Goal: Transaction & Acquisition: Purchase product/service

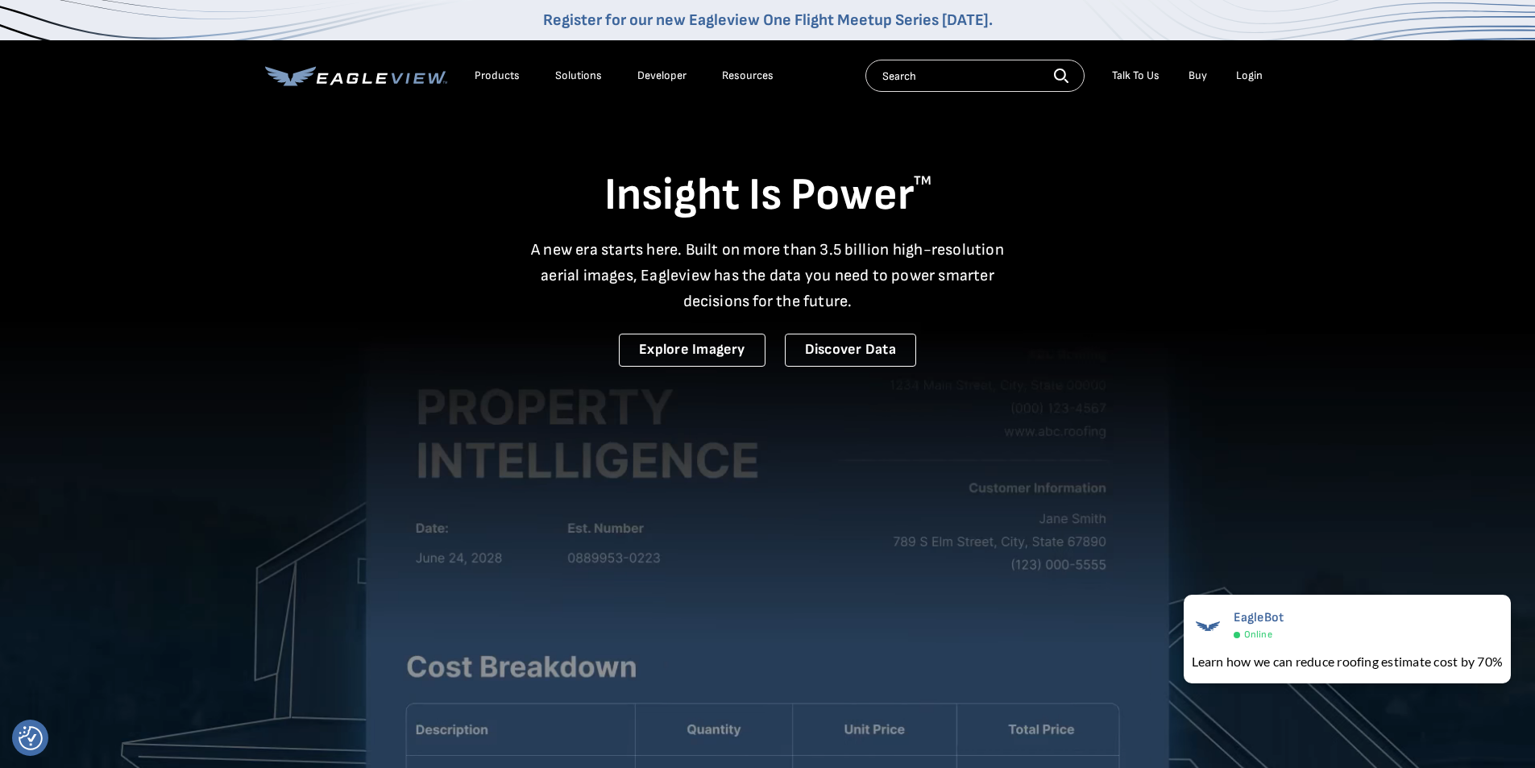
click at [1257, 70] on div "Login" at bounding box center [1249, 76] width 27 height 15
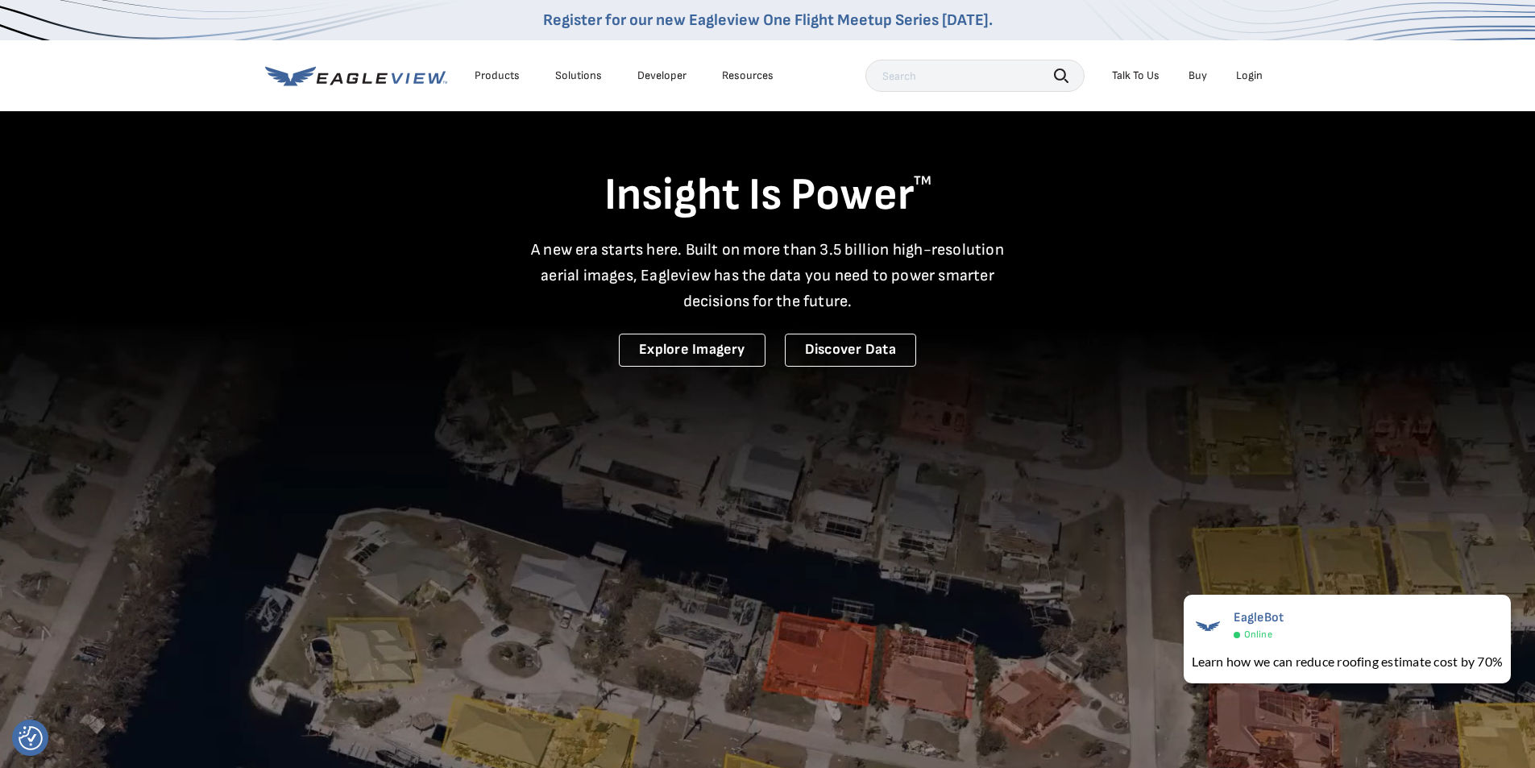
click at [1242, 77] on div "Login" at bounding box center [1249, 76] width 27 height 15
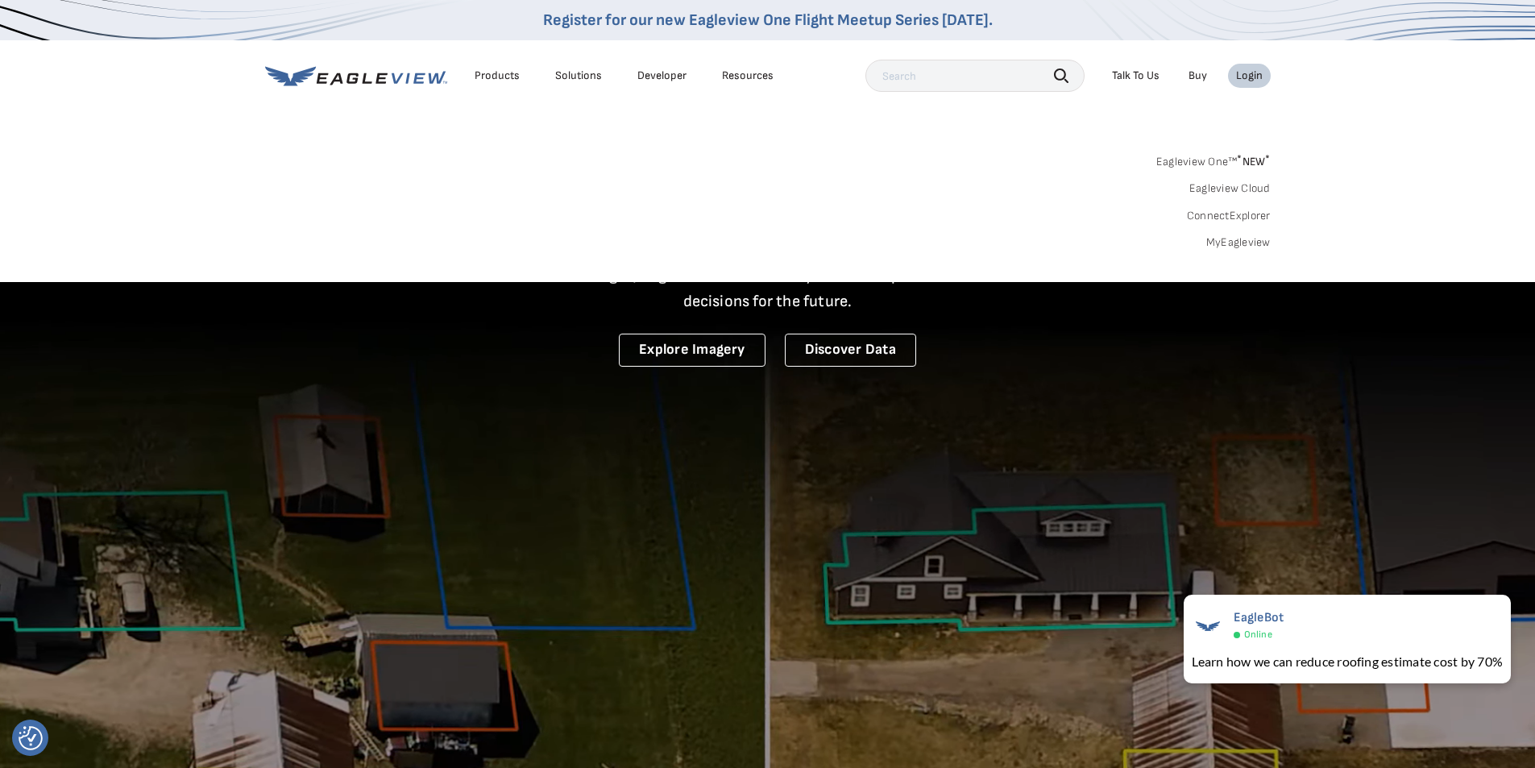
click at [1243, 77] on div "Login" at bounding box center [1249, 76] width 27 height 15
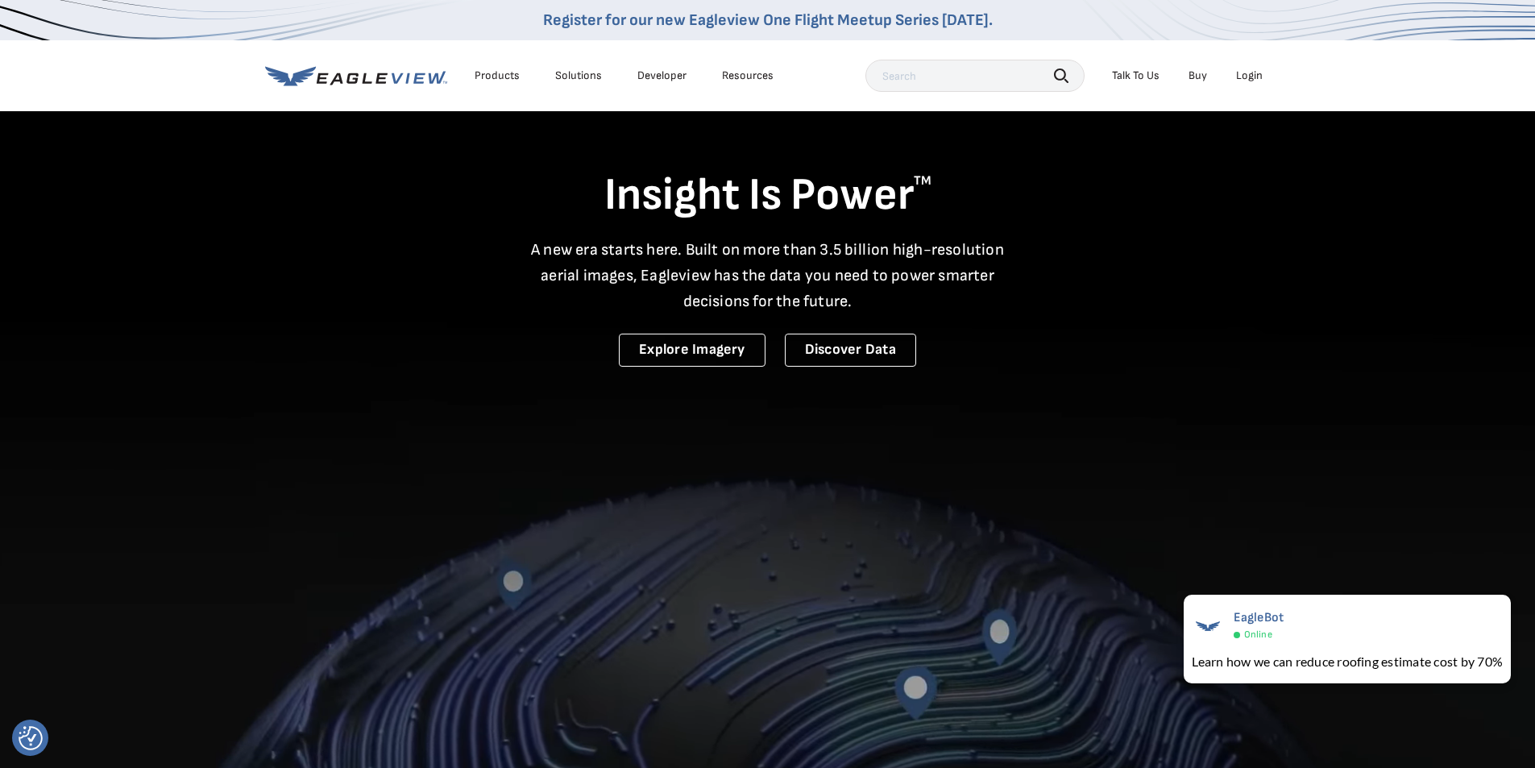
click at [1244, 78] on div "Login" at bounding box center [1249, 76] width 27 height 15
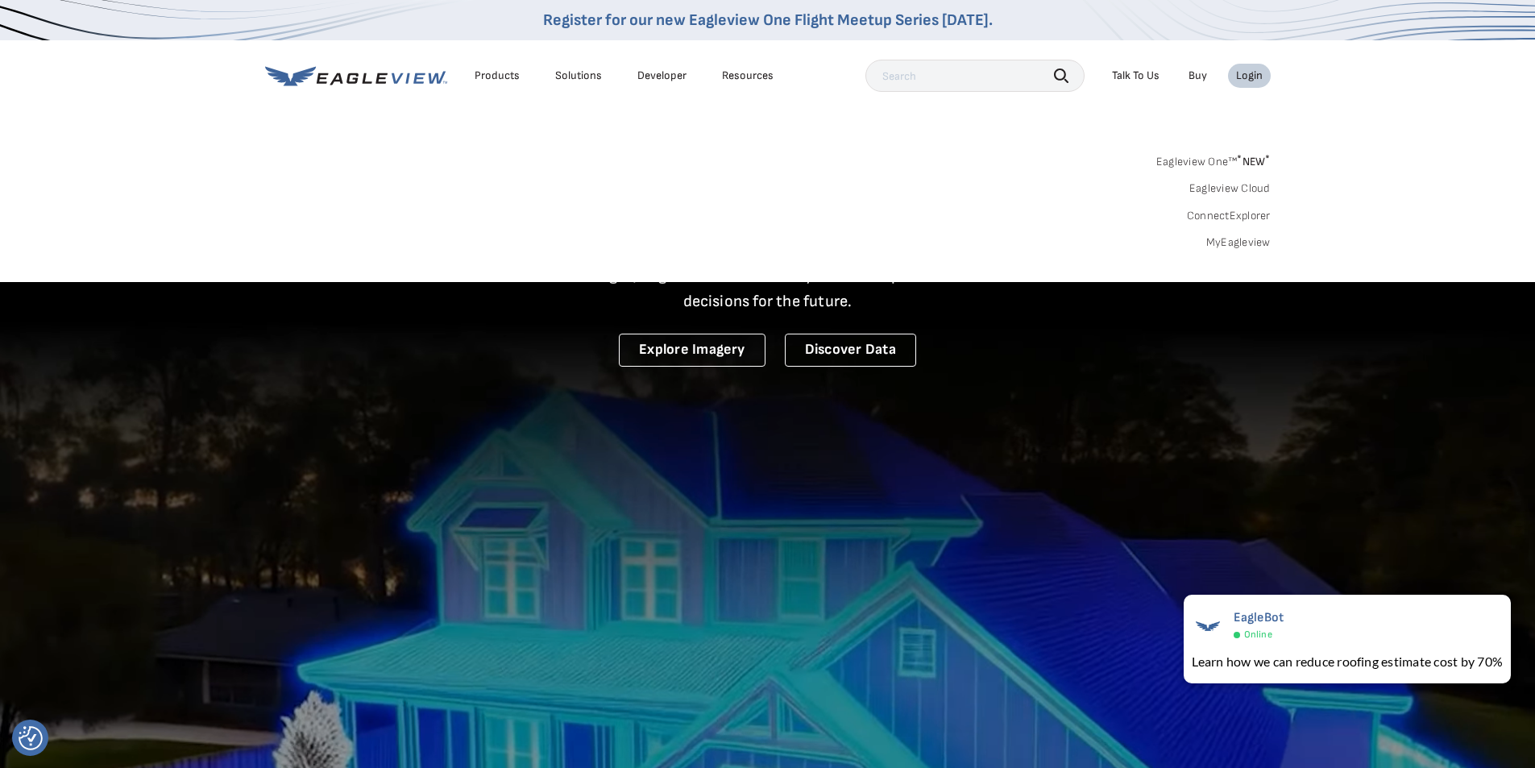
click at [642, 152] on div "Eagleview One™ * NEW * Eagleview Cloud ConnectExplorer MyEagleview" at bounding box center [768, 200] width 1006 height 100
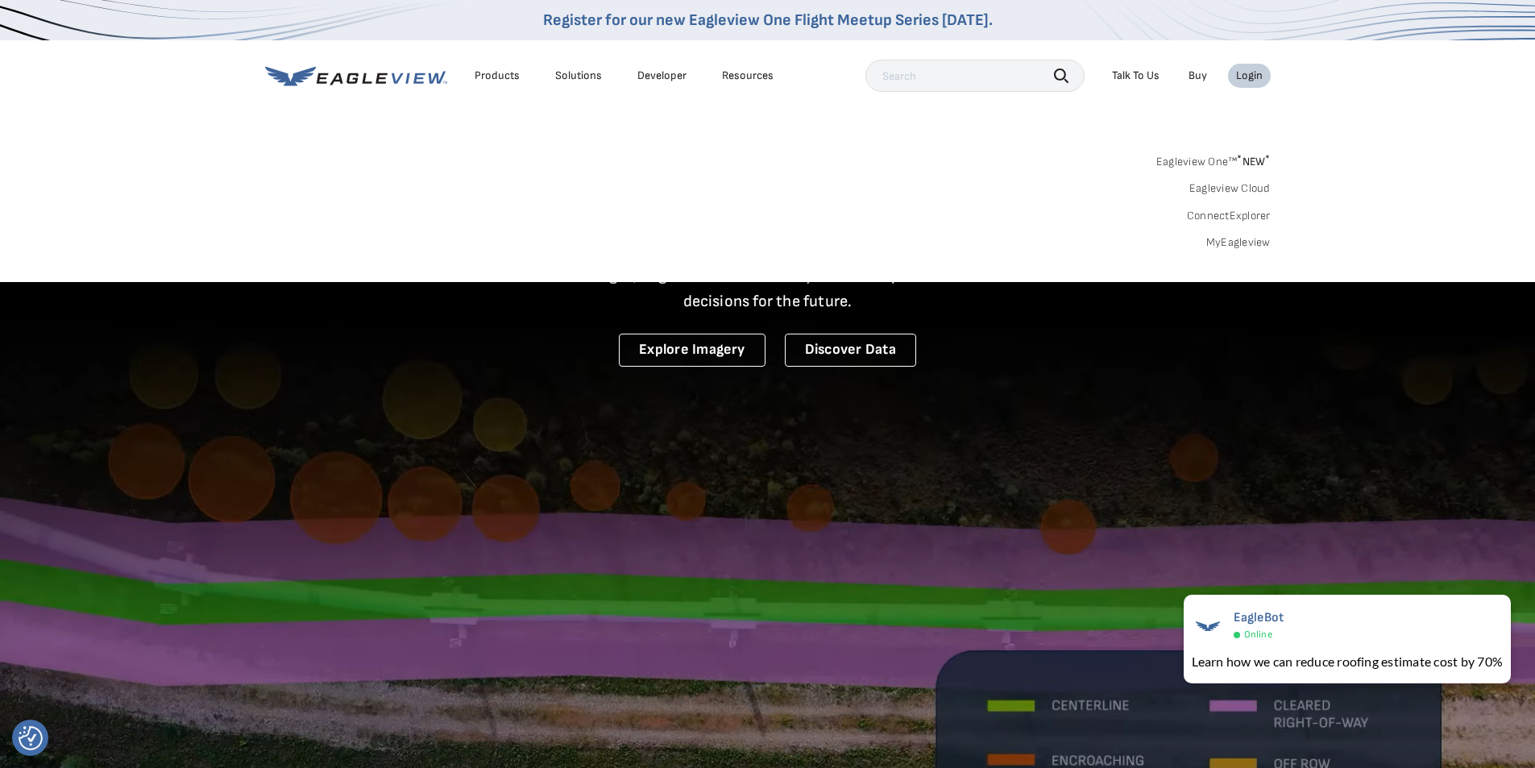
click at [1222, 241] on link "MyEagleview" at bounding box center [1239, 242] width 64 height 15
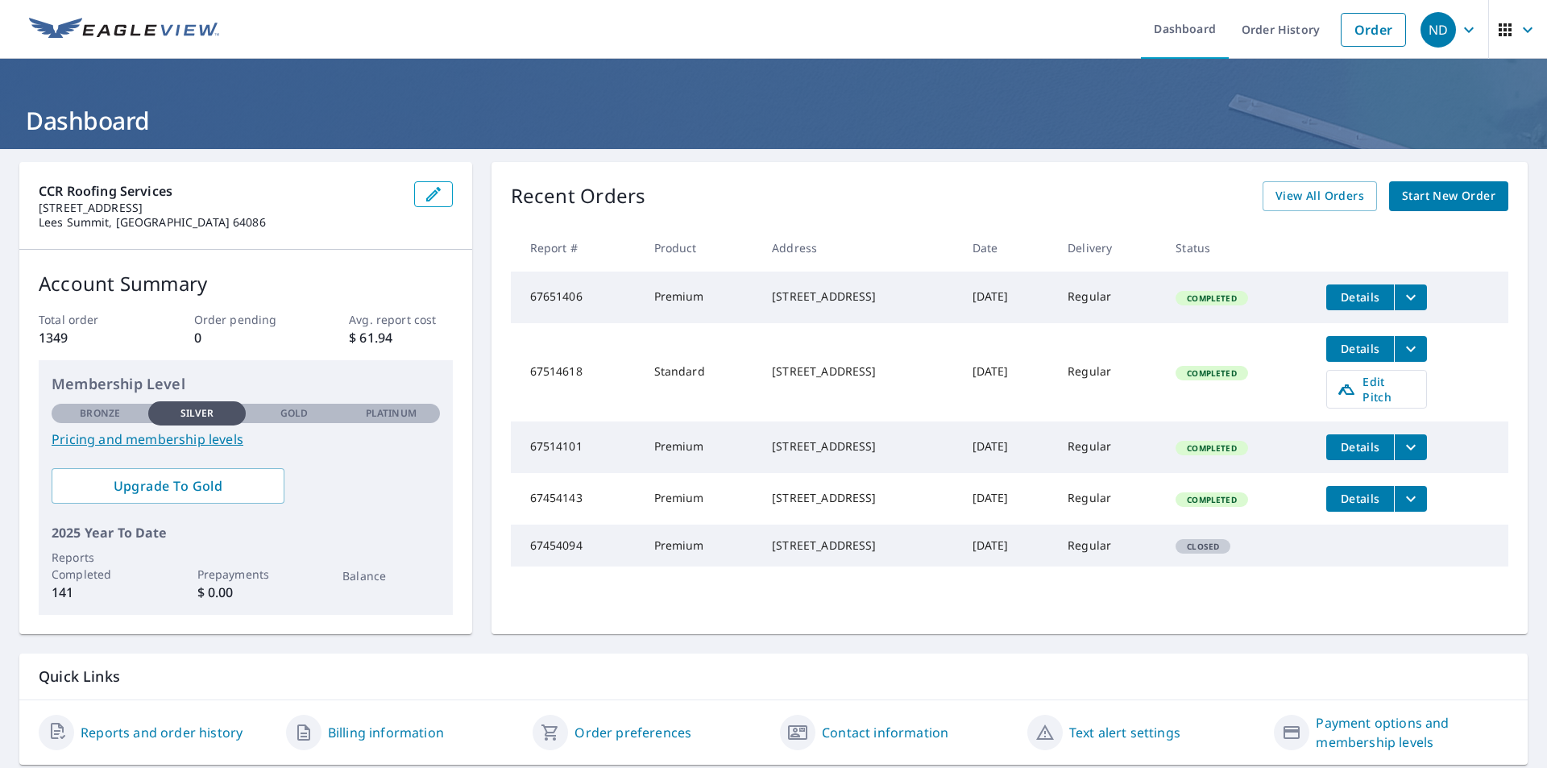
click at [1444, 200] on span "Start New Order" at bounding box center [1448, 196] width 93 height 20
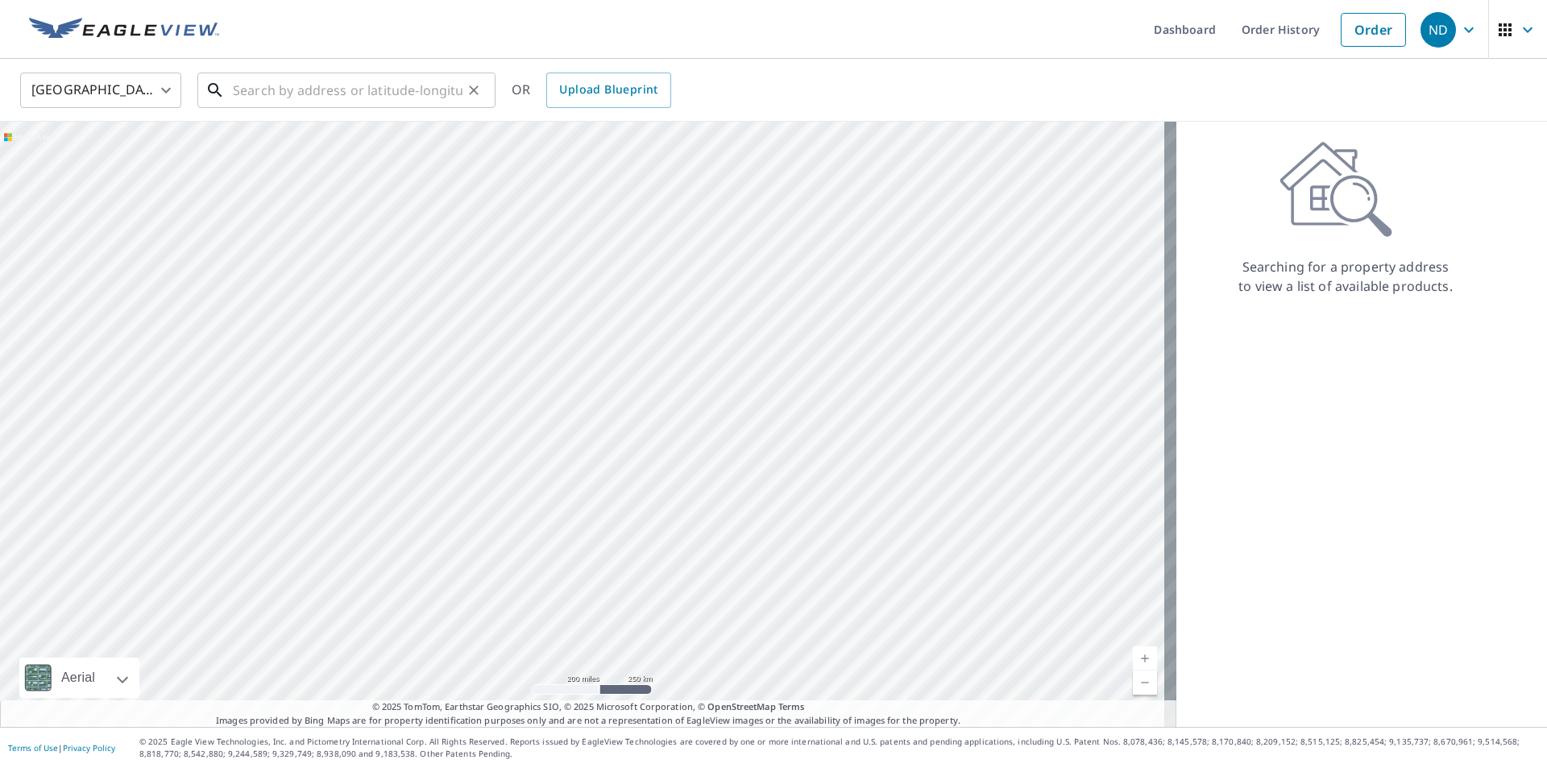
click at [274, 96] on input "text" at bounding box center [348, 90] width 230 height 45
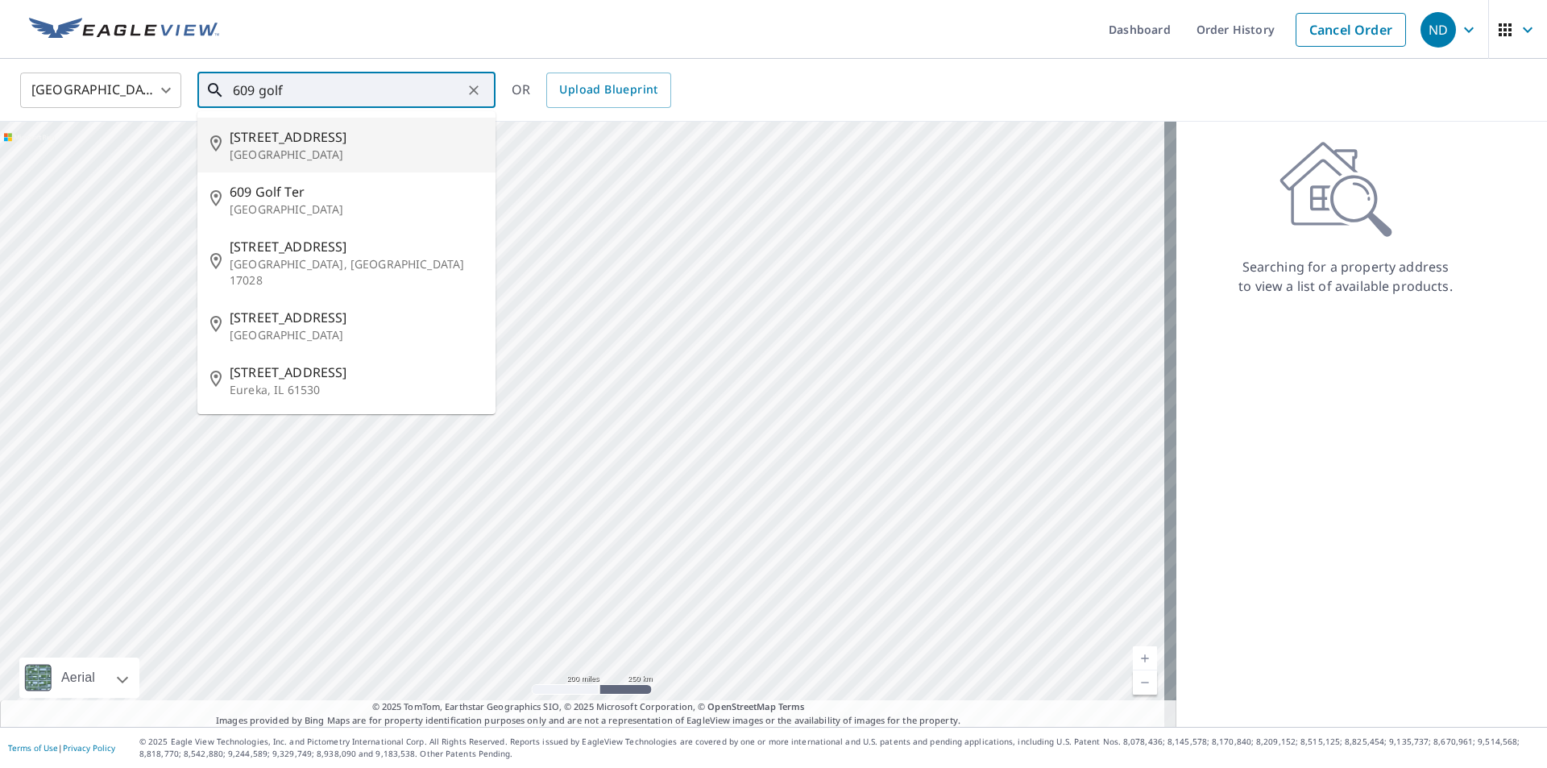
click at [264, 147] on p "Odessa, MO 64076" at bounding box center [356, 155] width 253 height 16
type input "609 Golf St Odessa, MO 64076"
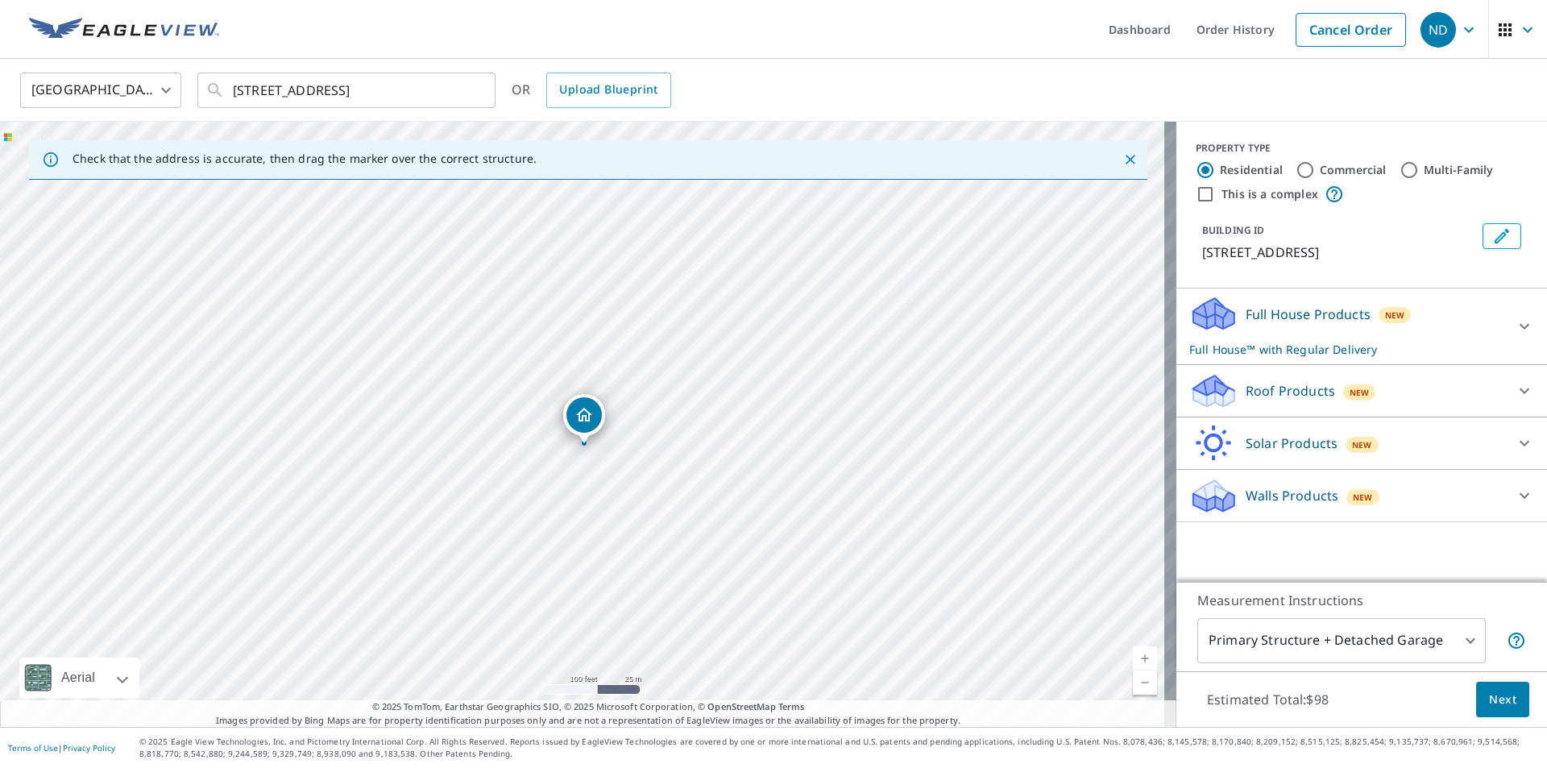
click at [1296, 169] on input "Commercial" at bounding box center [1305, 169] width 19 height 19
radio input "true"
type input "4"
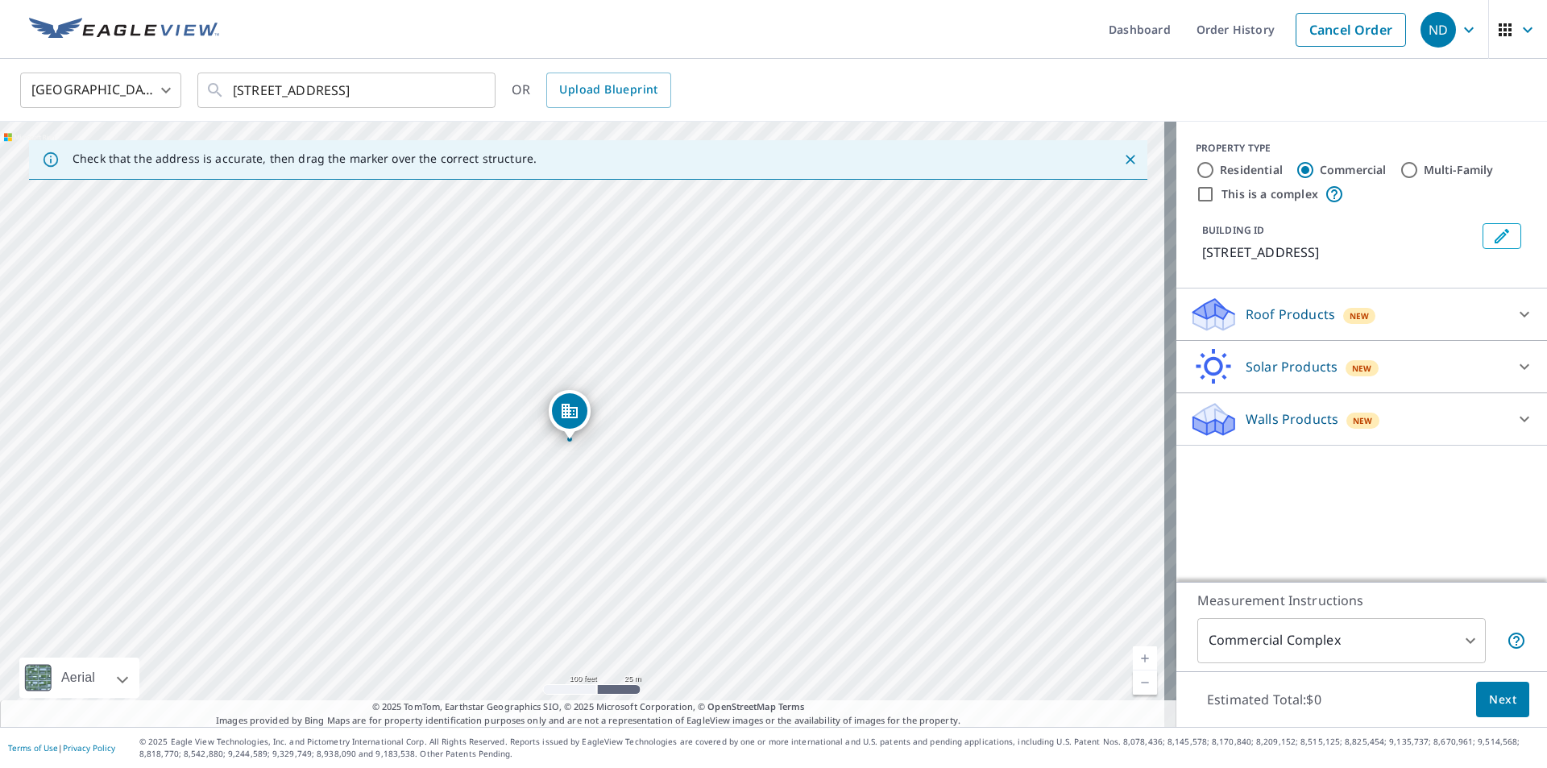
drag, startPoint x: 590, startPoint y: 397, endPoint x: 577, endPoint y: 415, distance: 21.9
click at [1489, 696] on span "Next" at bounding box center [1502, 700] width 27 height 20
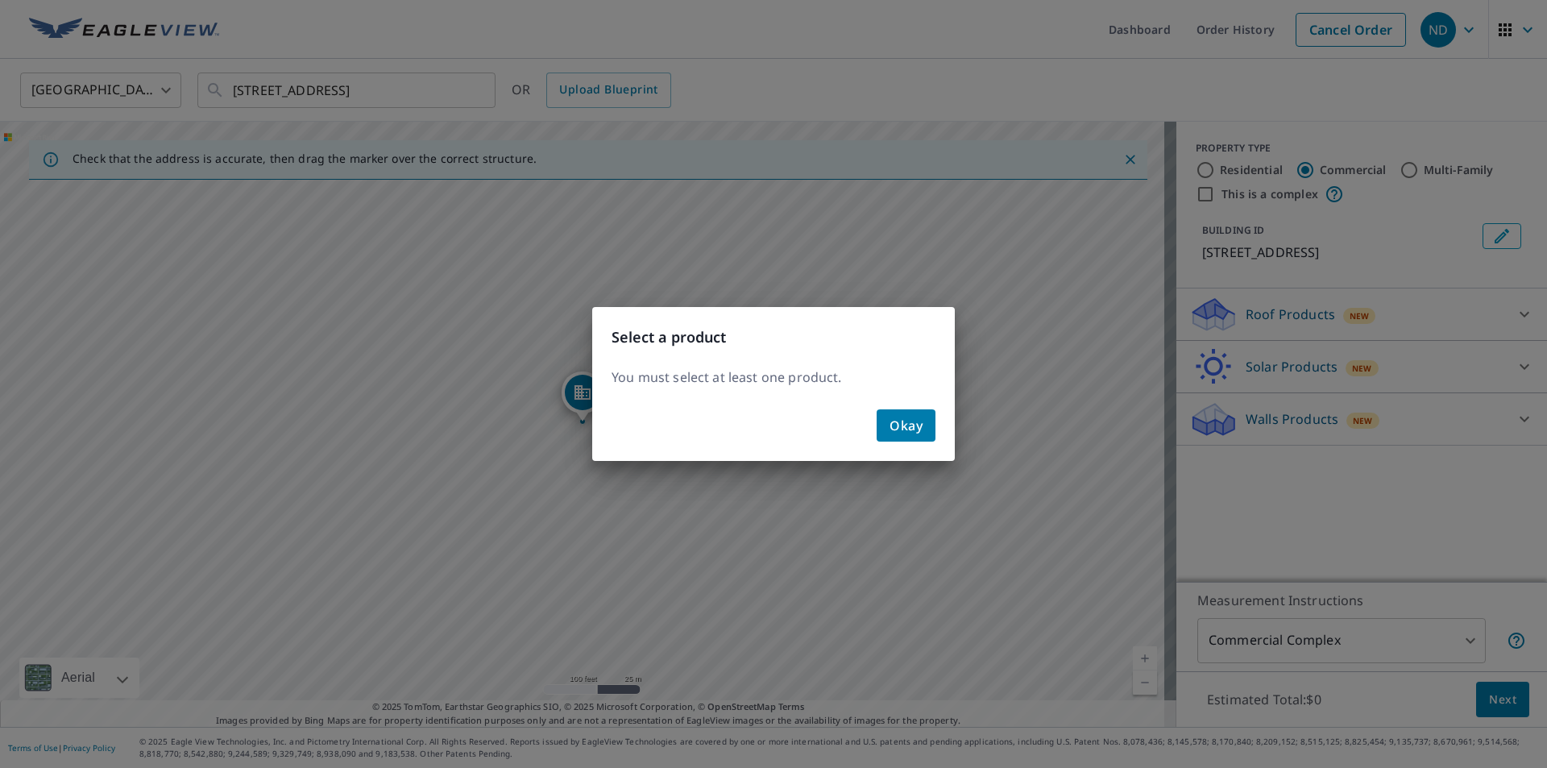
click at [909, 424] on span "Okay" at bounding box center [906, 425] width 33 height 23
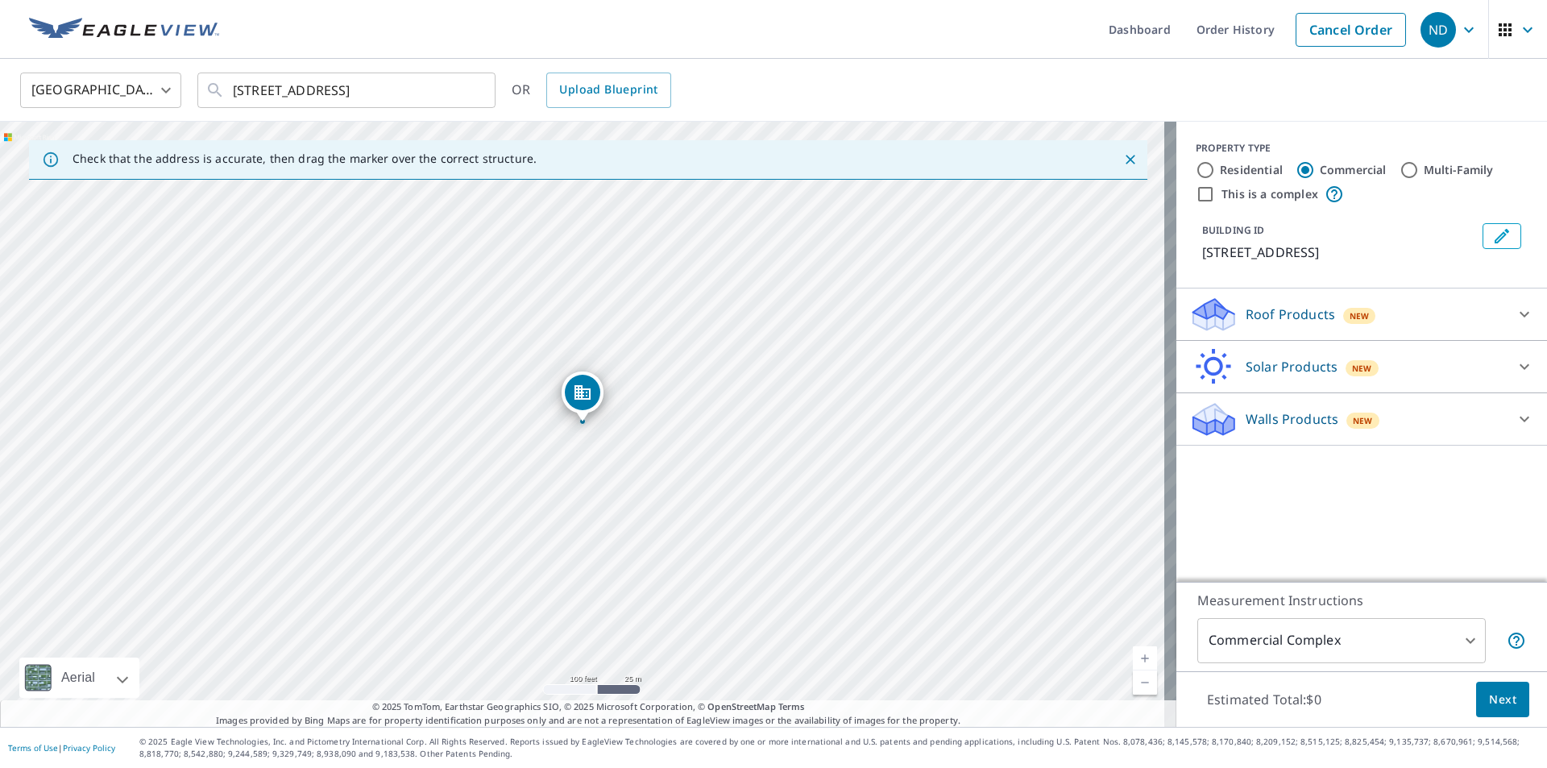
click at [1520, 316] on icon at bounding box center [1525, 315] width 10 height 6
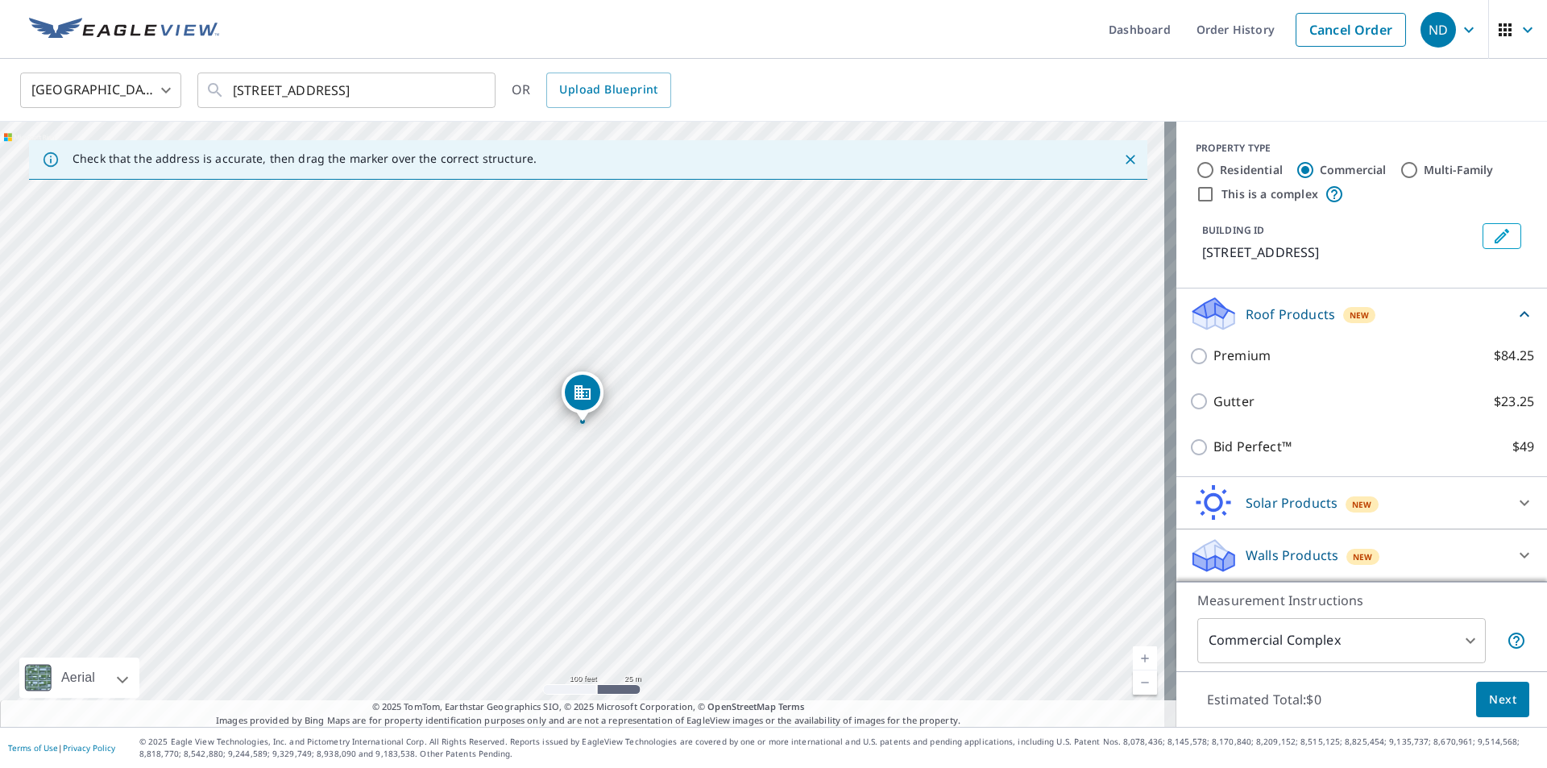
click at [1515, 316] on icon at bounding box center [1524, 314] width 19 height 19
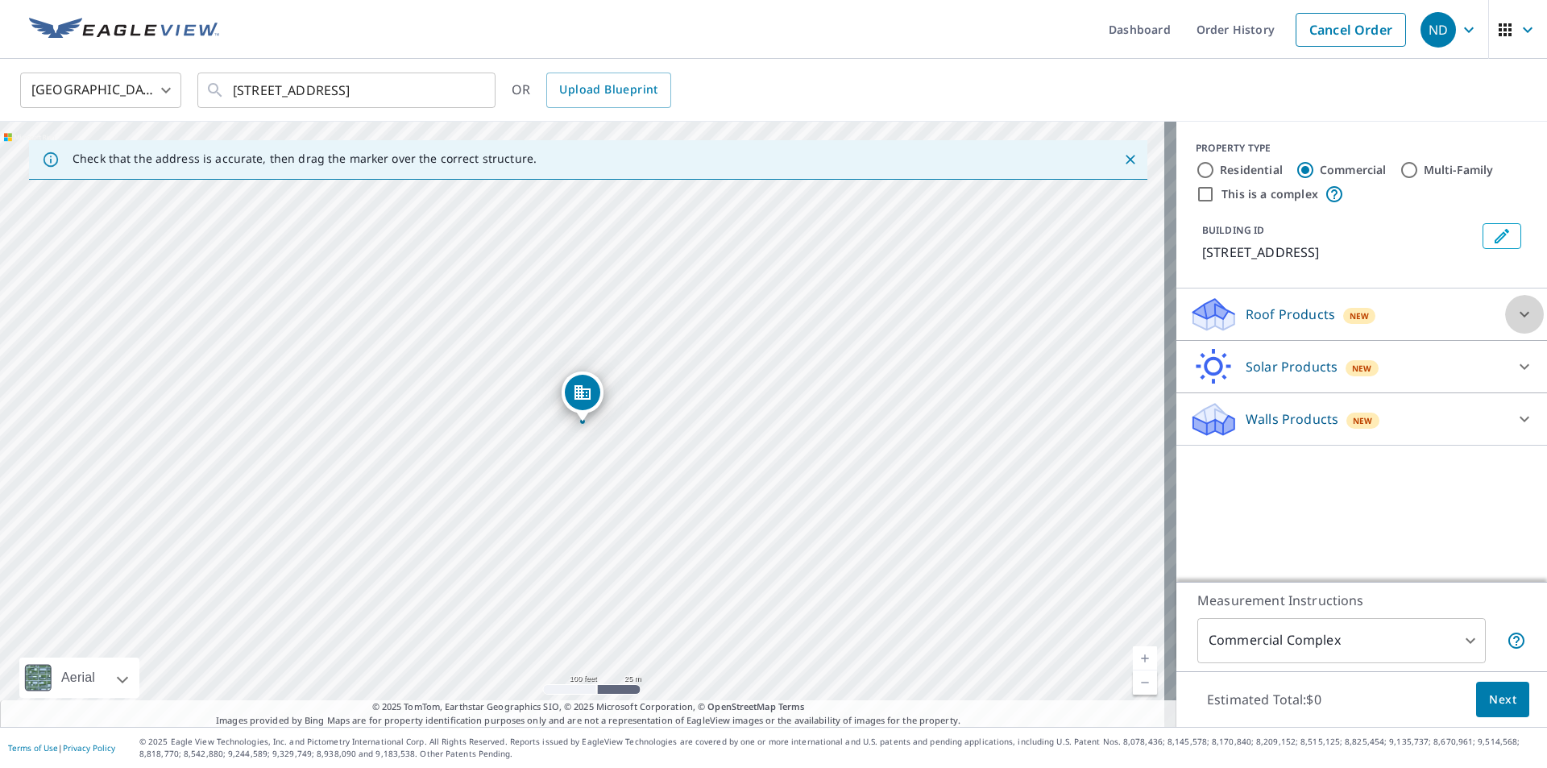
click at [1520, 316] on icon at bounding box center [1525, 315] width 10 height 6
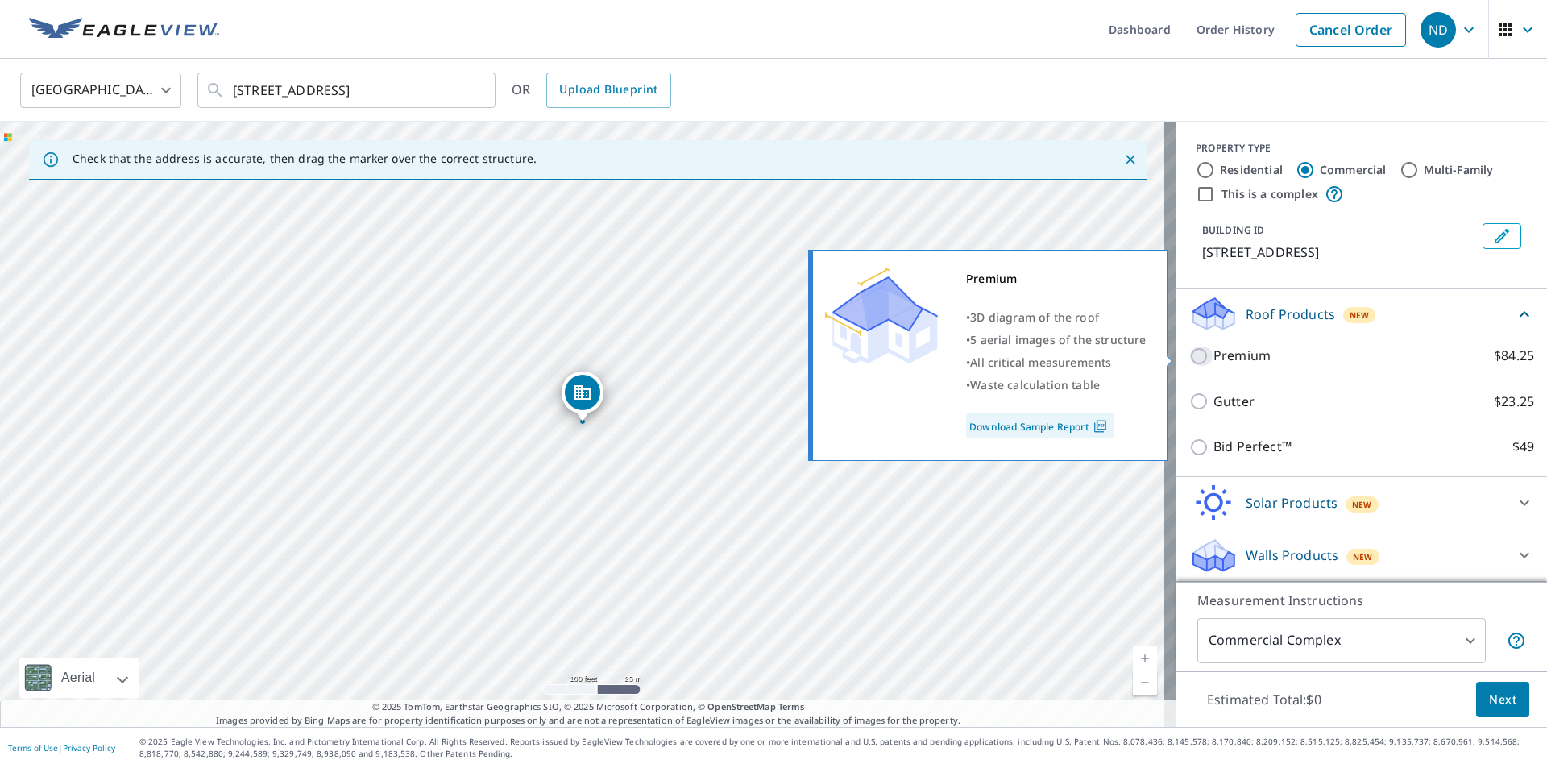
click at [1190, 358] on input "Premium $84.25" at bounding box center [1202, 356] width 24 height 19
checkbox input "true"
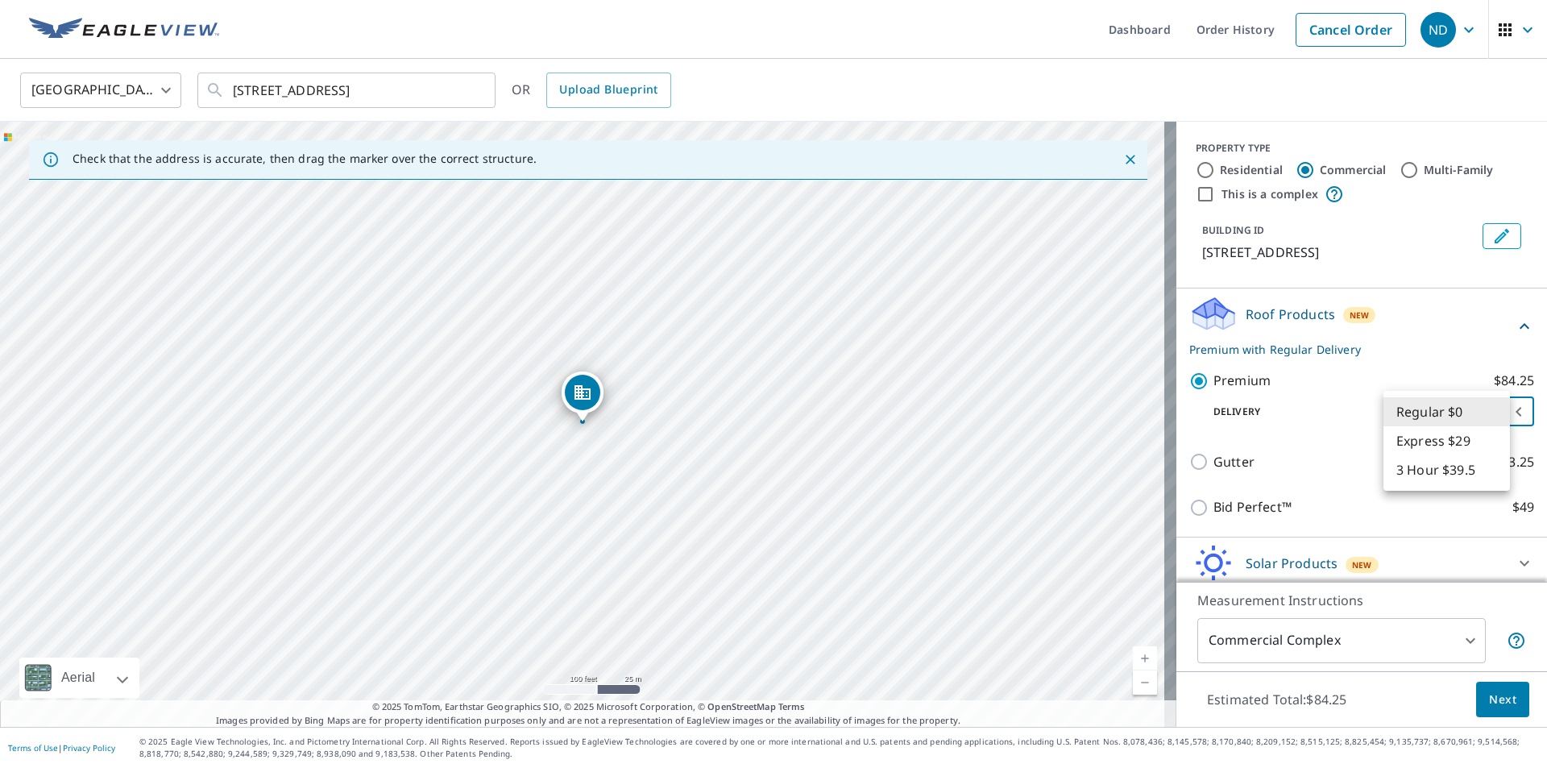
click at [1494, 417] on body "ND .favicon_svg__cls-1{fill:#8ccc4c}.favicon_svg__cls-2{fill:#0098c5} ND Dashbo…" at bounding box center [773, 384] width 1547 height 768
click at [1494, 417] on li "Regular $0" at bounding box center [1447, 411] width 127 height 29
click at [1489, 690] on span "Next" at bounding box center [1502, 700] width 27 height 20
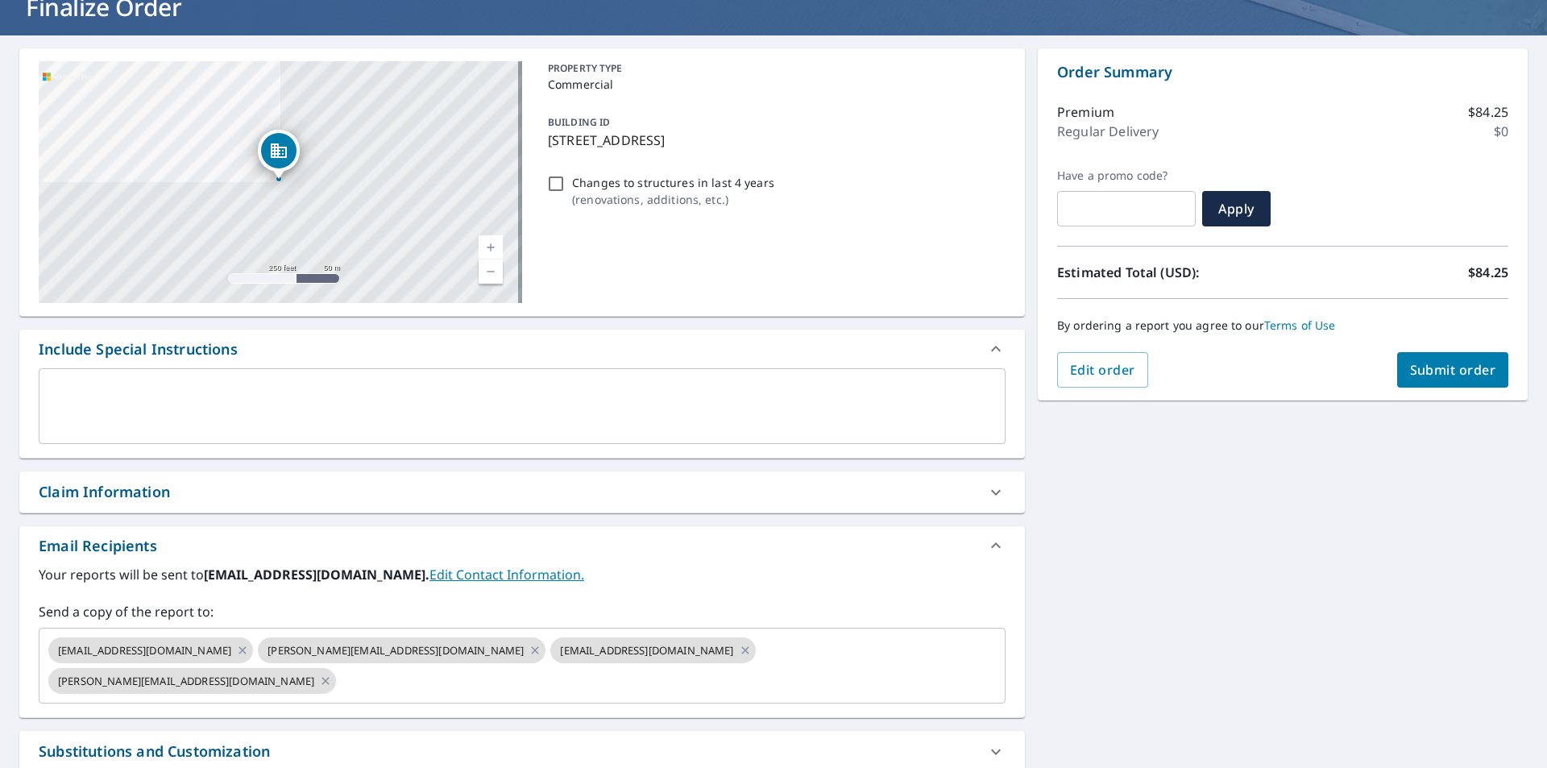
scroll to position [161, 0]
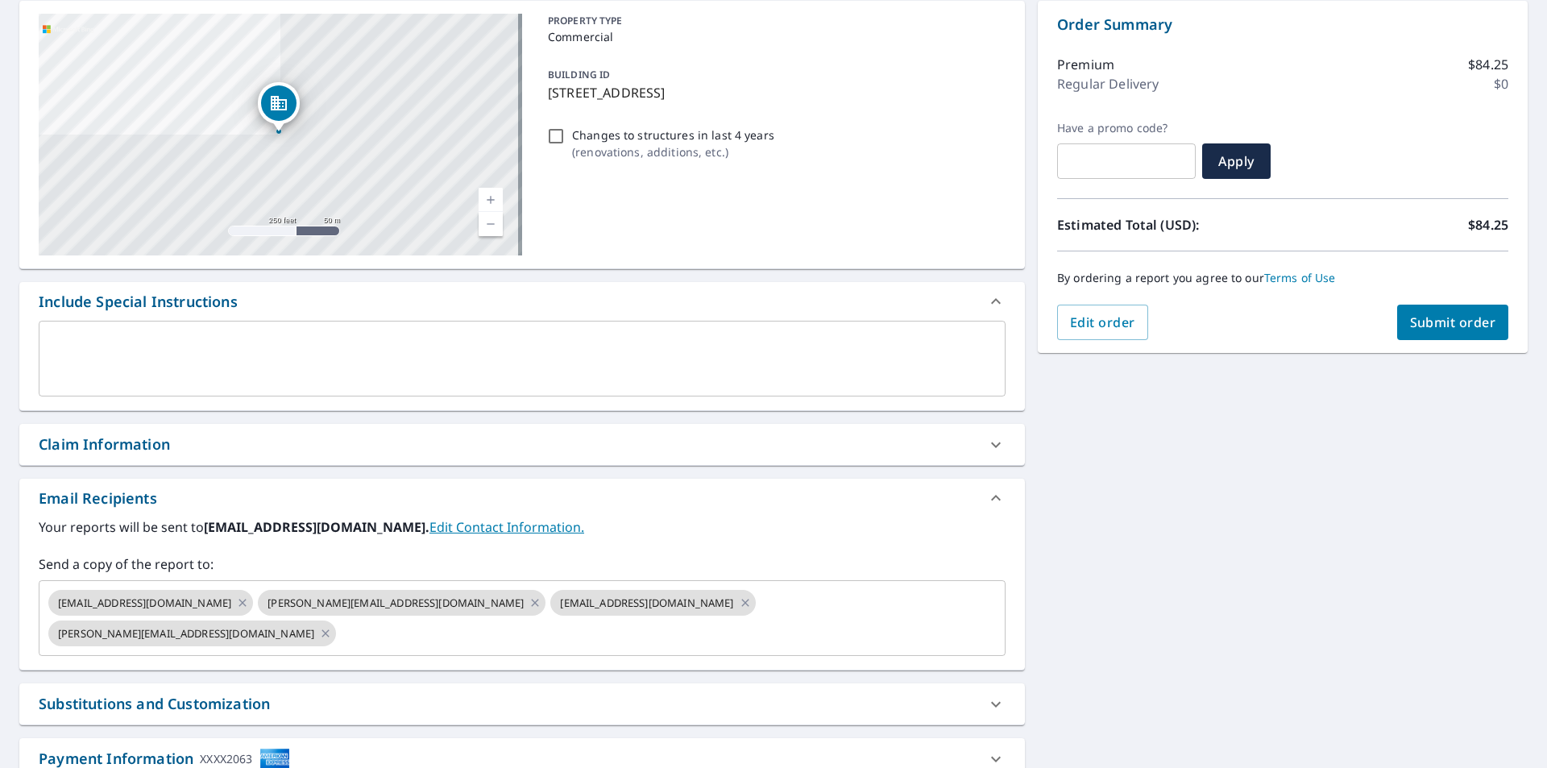
click at [475, 530] on link "Edit Contact Information." at bounding box center [507, 527] width 155 height 18
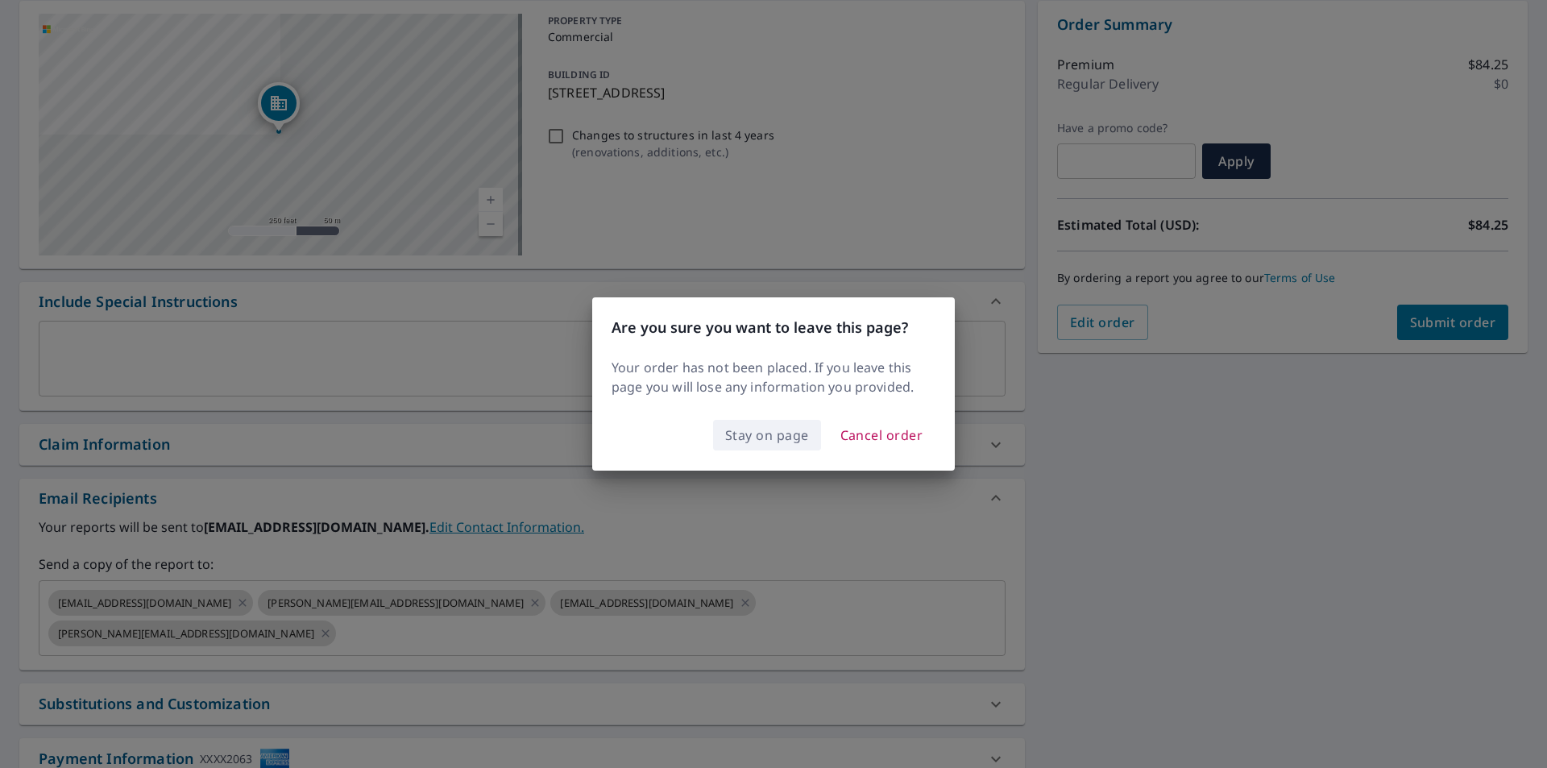
click at [758, 437] on span "Stay on page" at bounding box center [767, 435] width 84 height 23
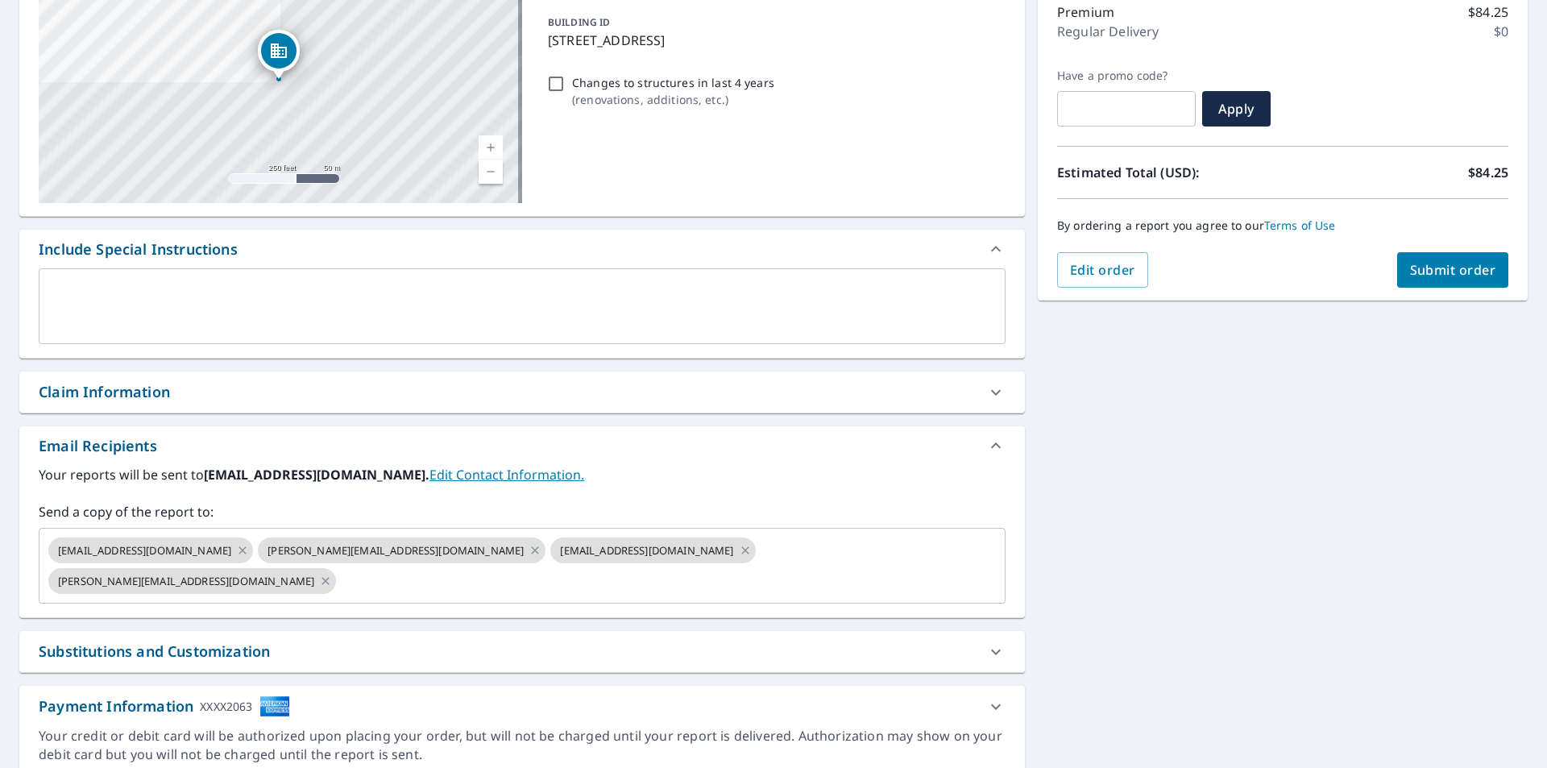
scroll to position [242, 0]
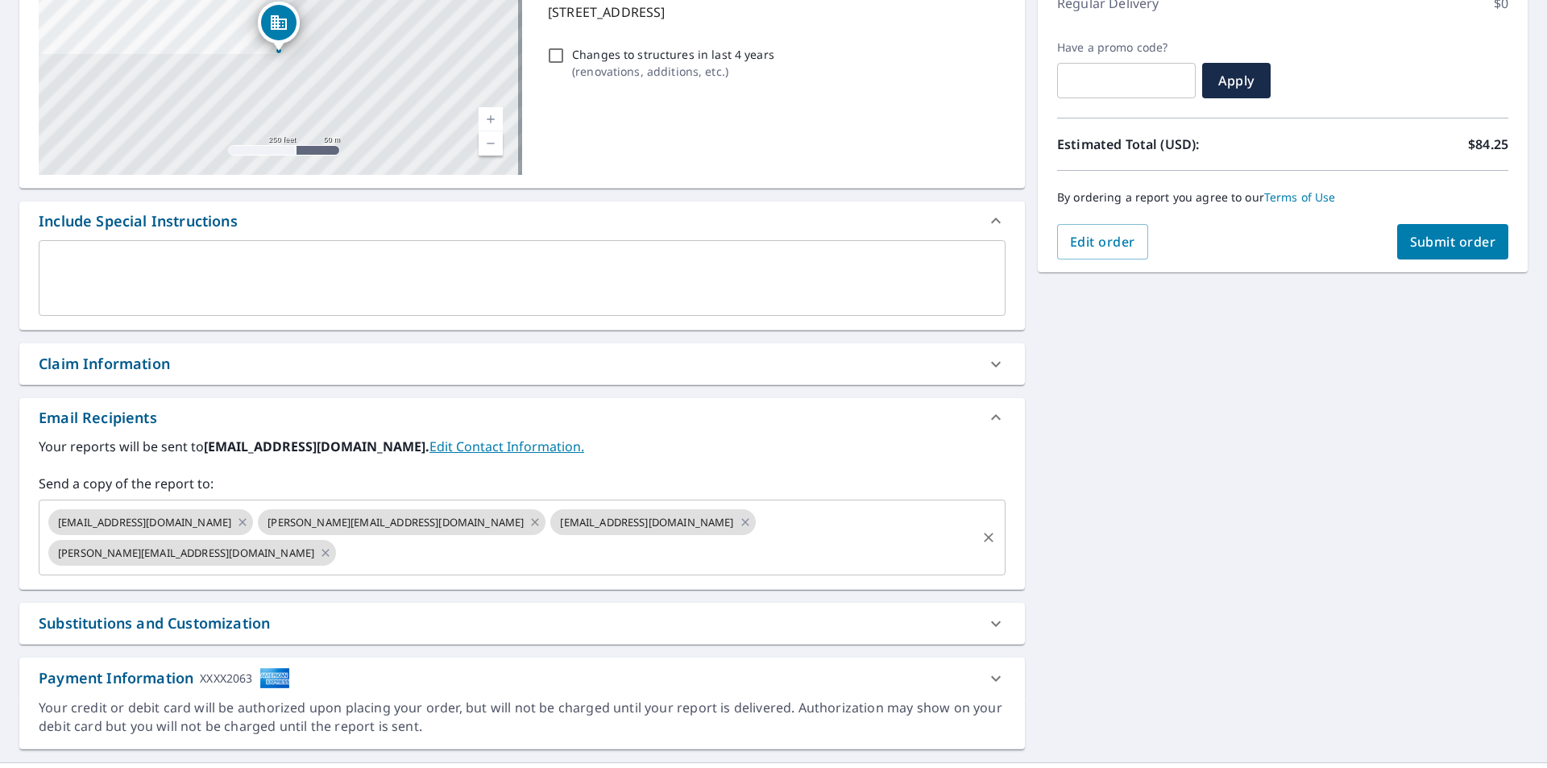
click at [532, 525] on icon at bounding box center [535, 521] width 7 height 7
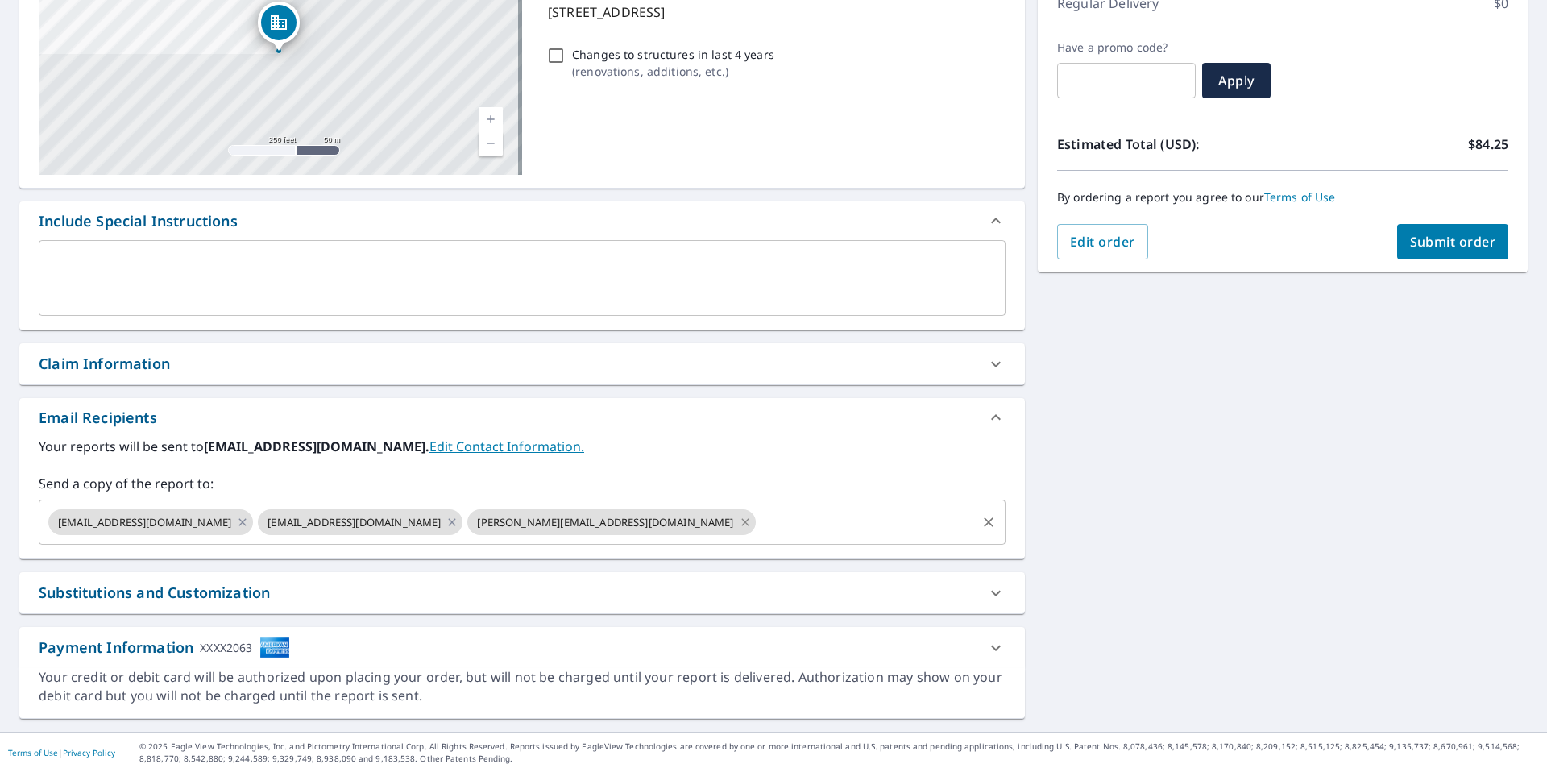
click at [741, 521] on icon at bounding box center [744, 521] width 7 height 7
click at [465, 523] on input "text" at bounding box center [719, 522] width 509 height 31
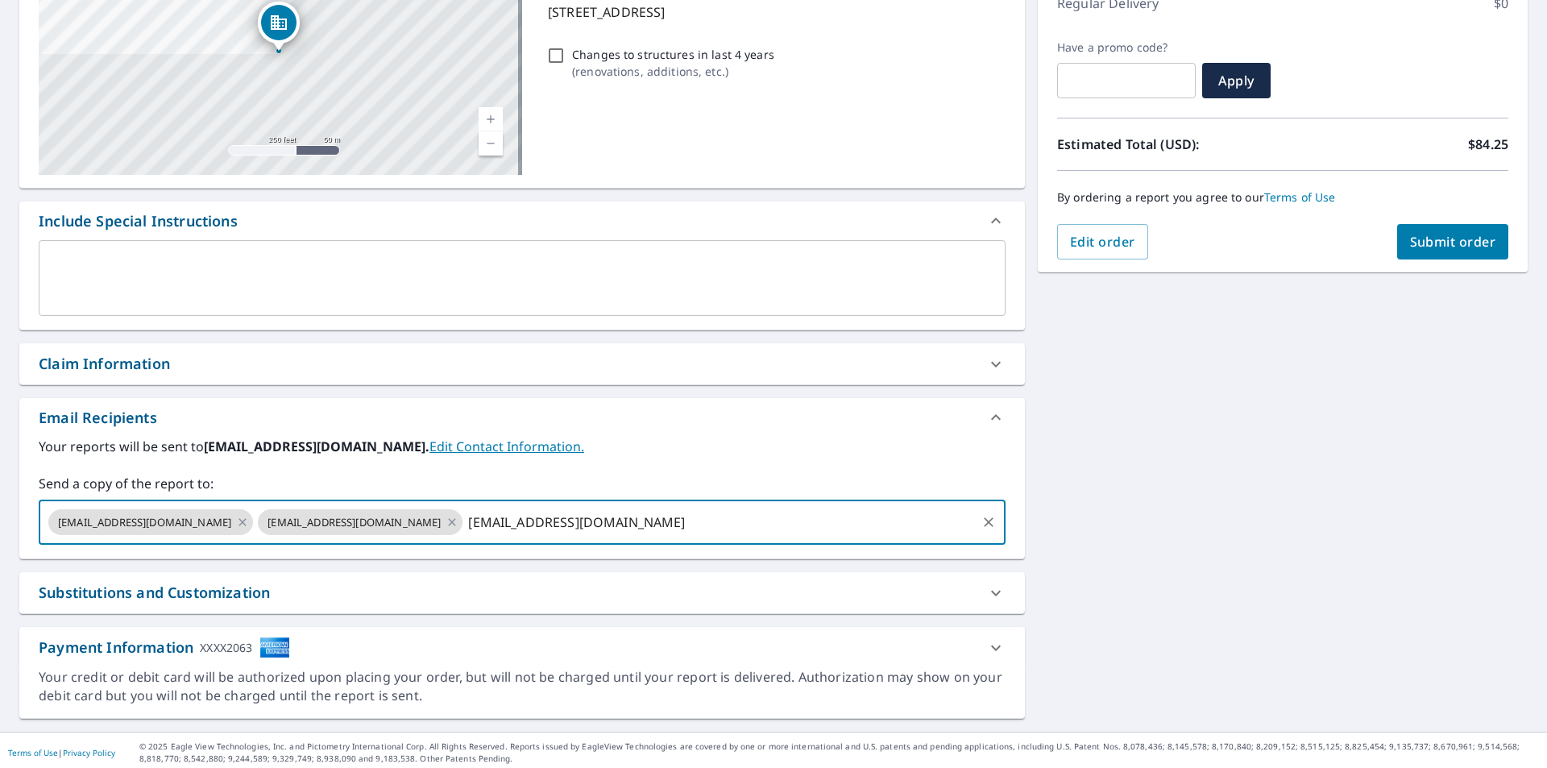
type input "hill.ccrroofing@gmail.com"
click at [717, 475] on label "Send a copy of the report to:" at bounding box center [522, 483] width 967 height 19
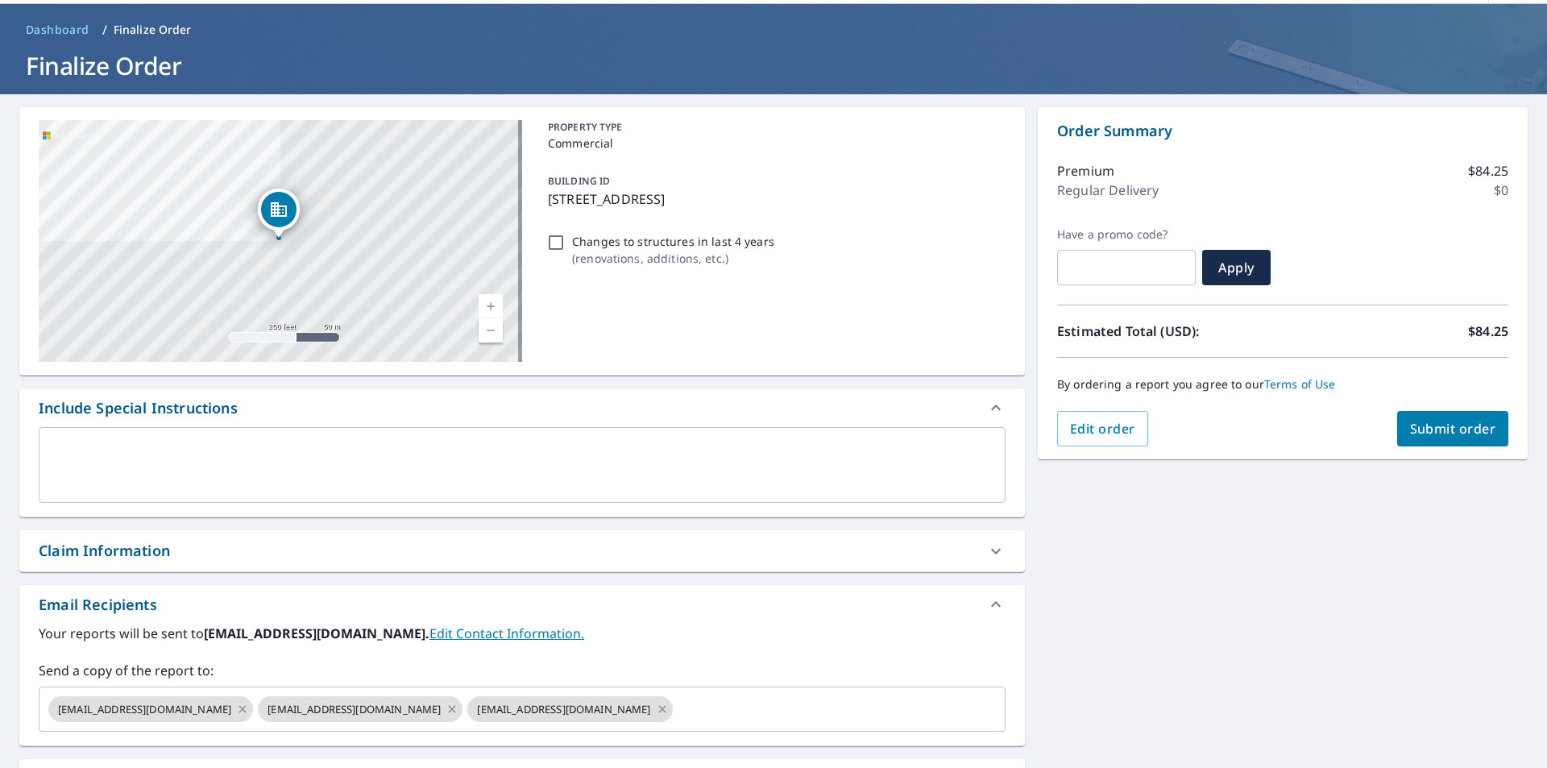
scroll to position [81, 0]
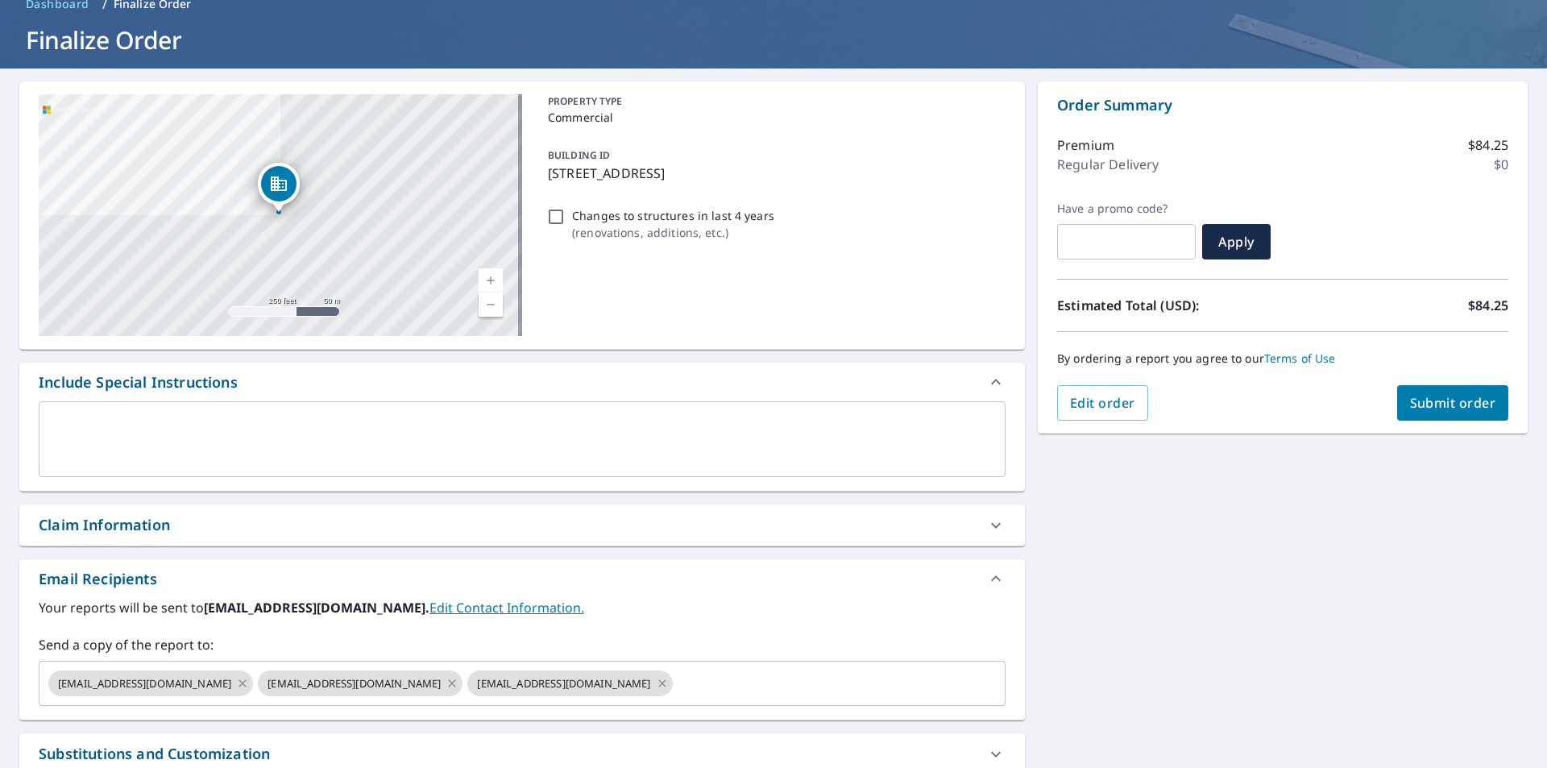
click at [1468, 405] on span "Submit order" at bounding box center [1453, 403] width 86 height 18
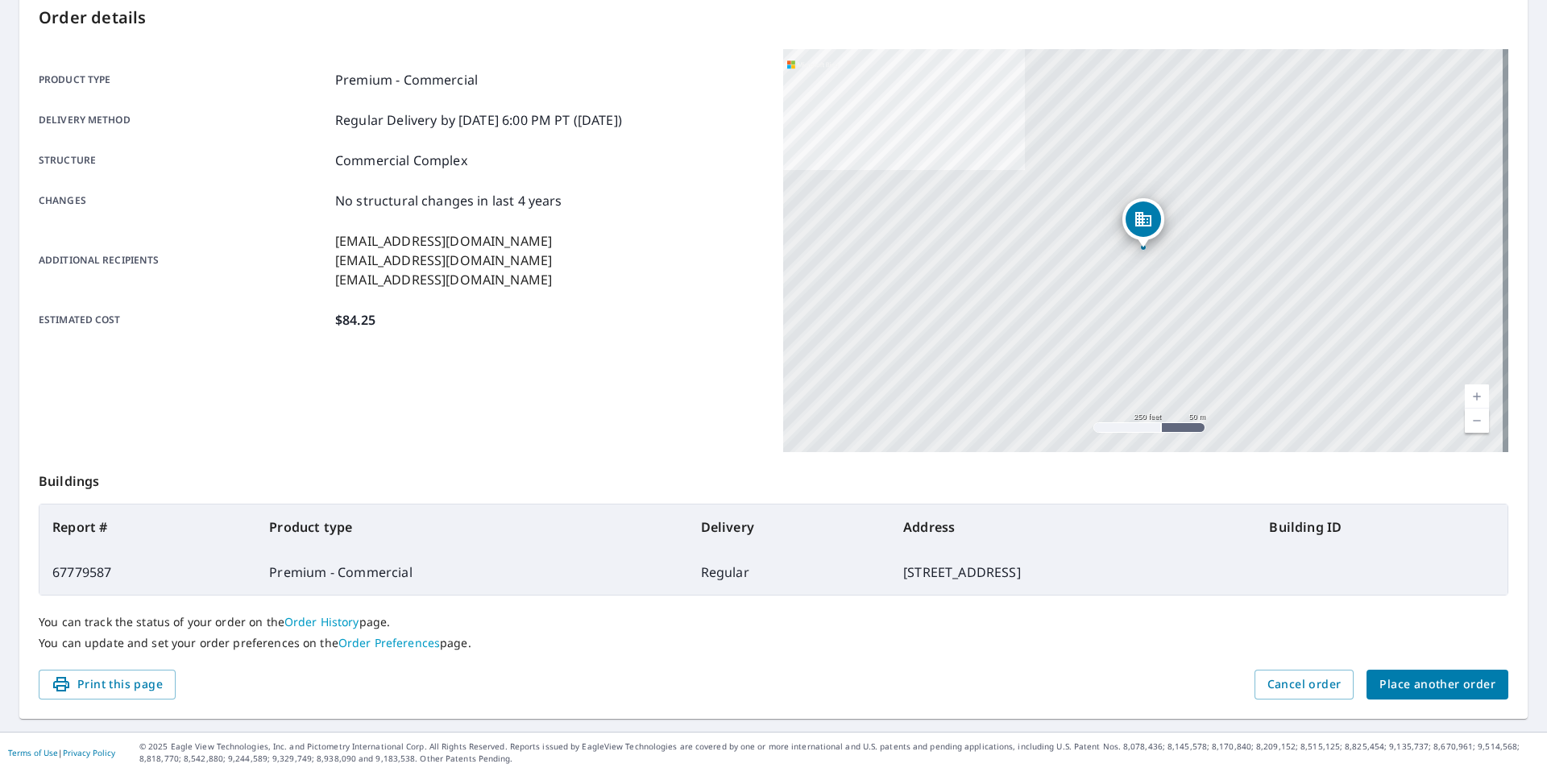
scroll to position [181, 0]
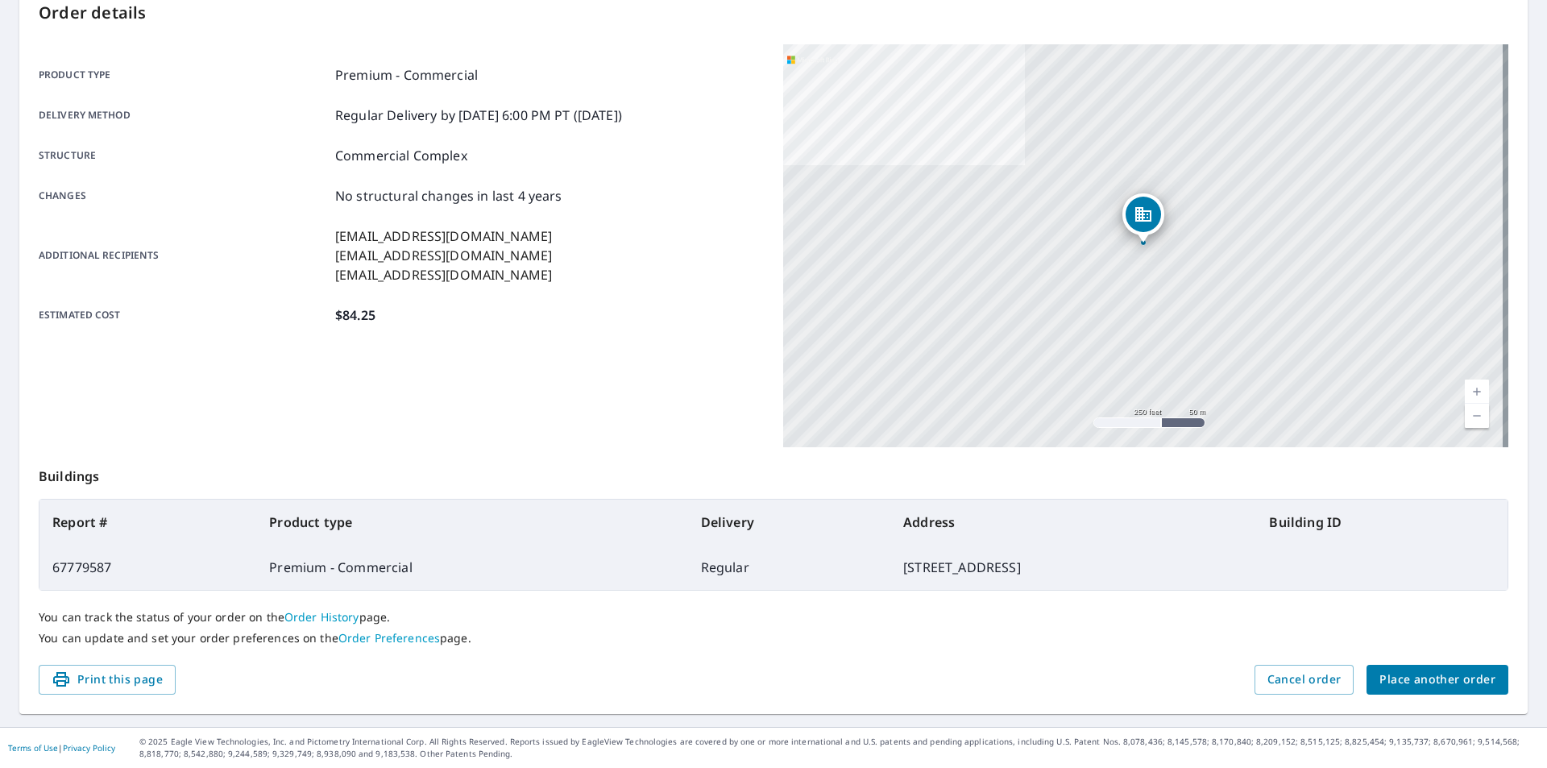
click at [326, 616] on link "Order History" at bounding box center [322, 616] width 75 height 15
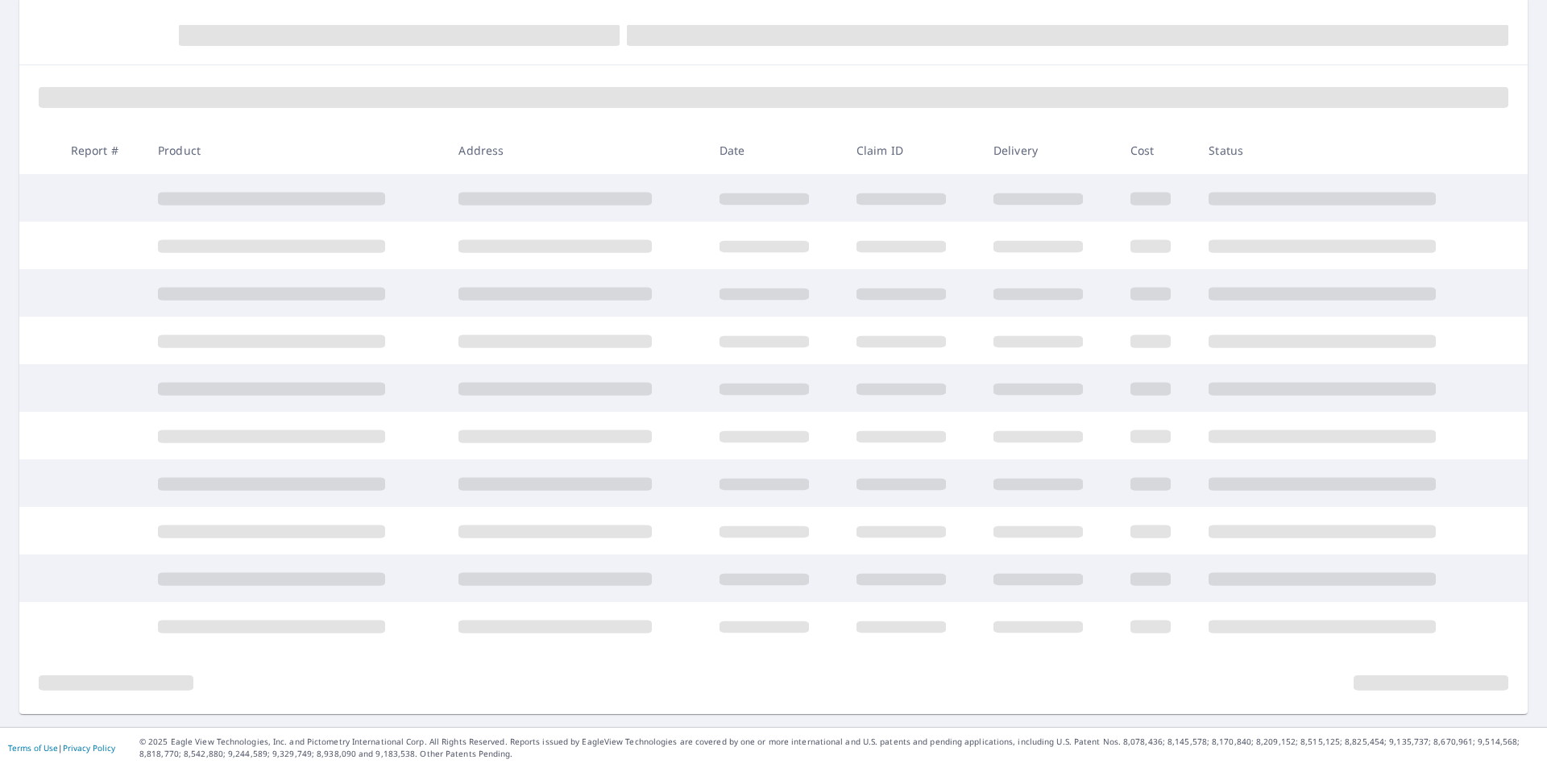
scroll to position [165, 0]
